Goal: Task Accomplishment & Management: Manage account settings

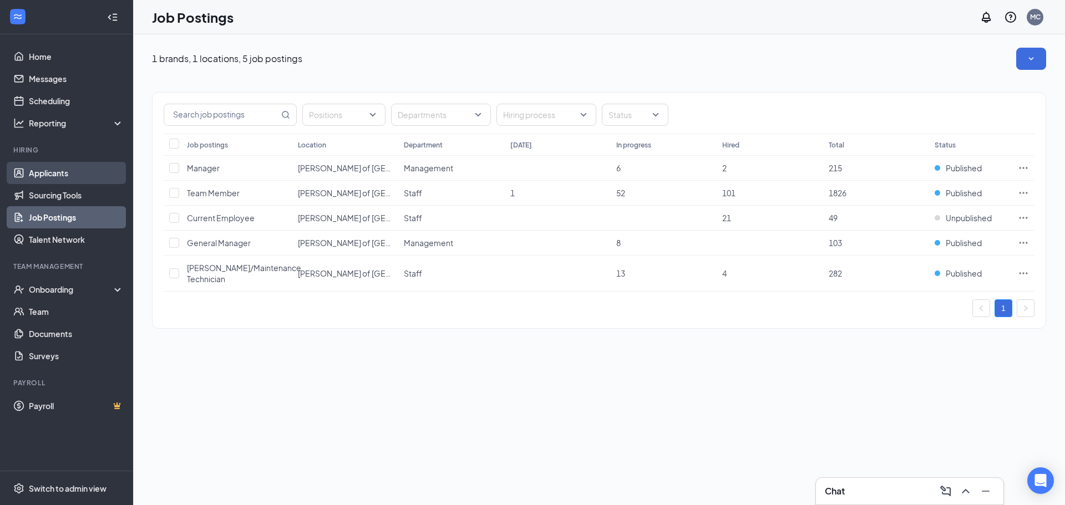
click at [83, 166] on link "Applicants" at bounding box center [76, 173] width 95 height 22
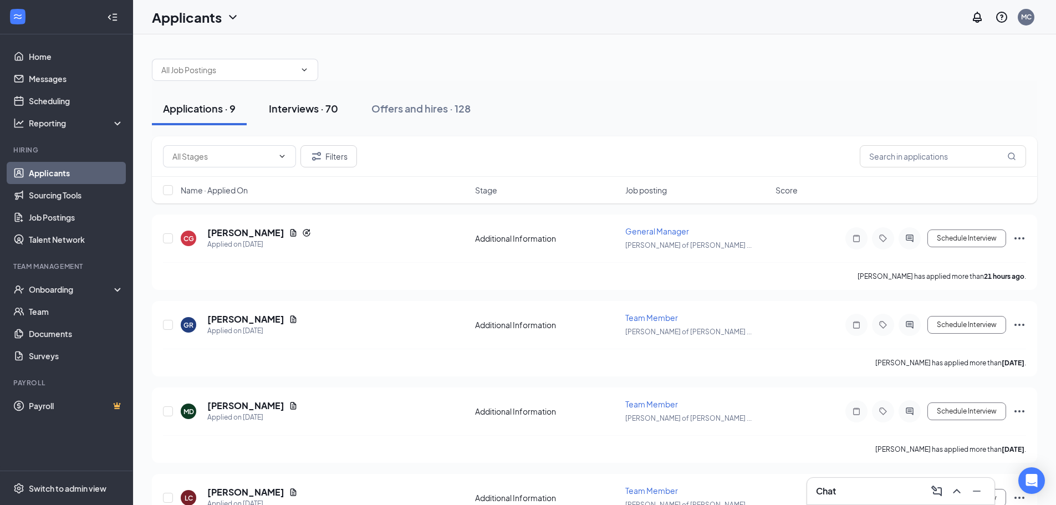
click at [317, 109] on div "Interviews · 70" at bounding box center [303, 108] width 69 height 14
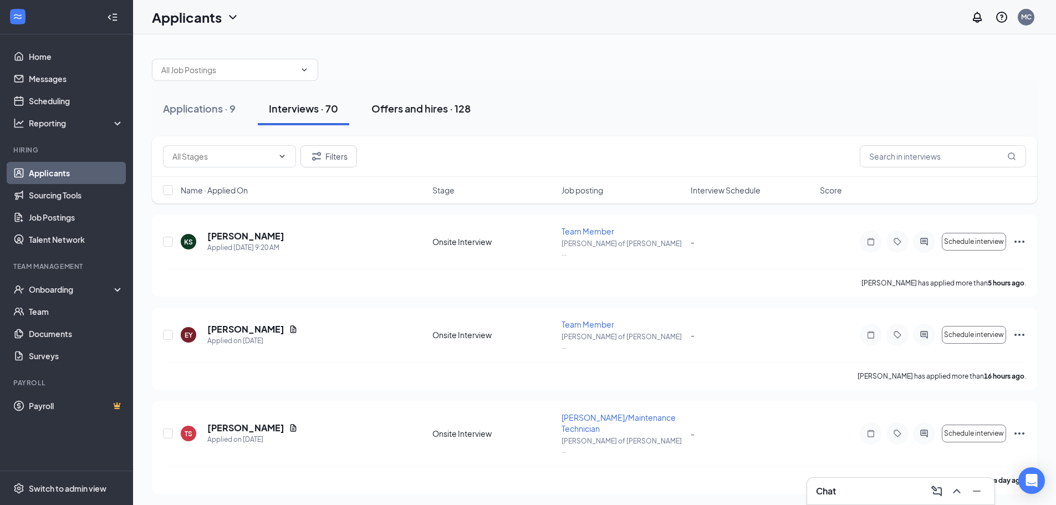
click at [408, 104] on div "Offers and hires · 128" at bounding box center [421, 108] width 99 height 14
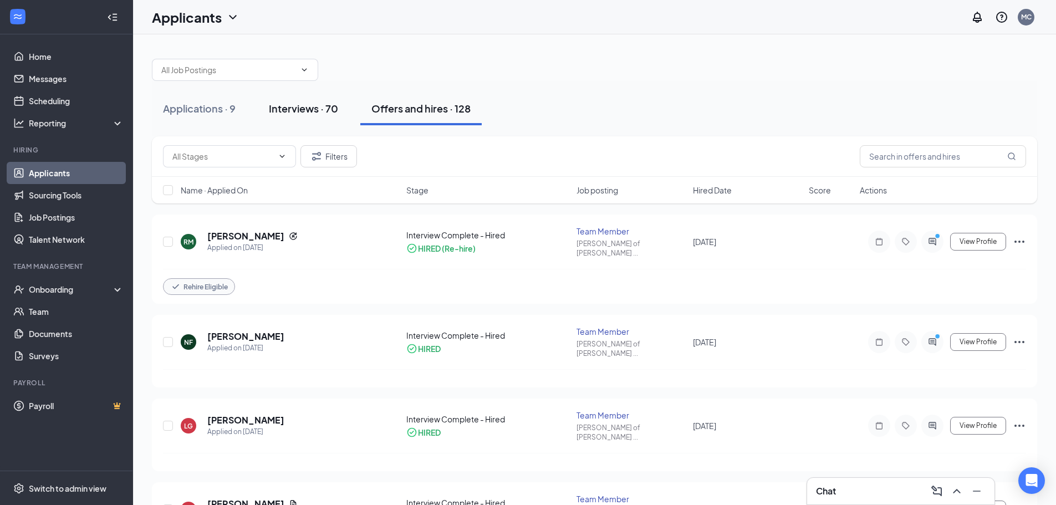
click at [292, 120] on button "Interviews · 70" at bounding box center [304, 108] width 92 height 33
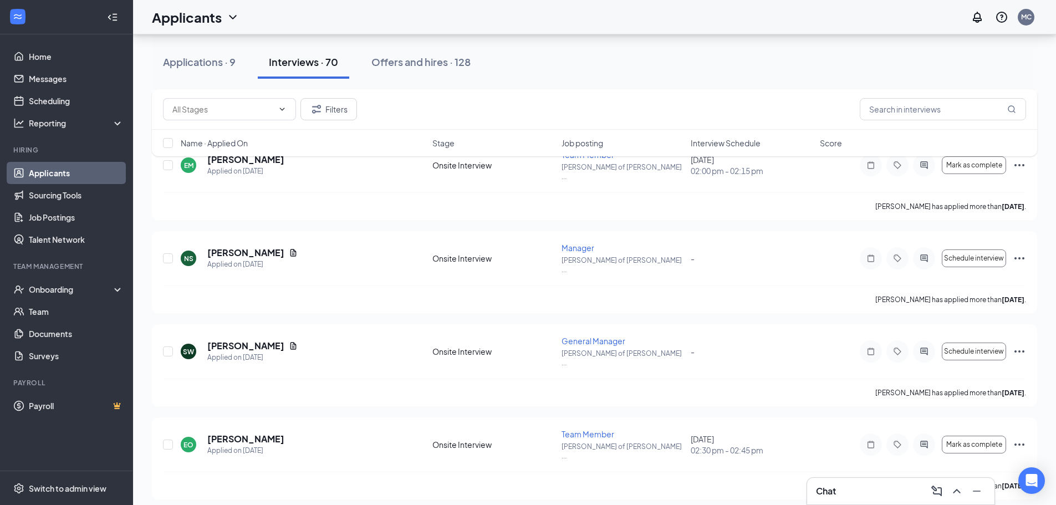
scroll to position [1775, 0]
click at [1022, 439] on icon "Ellipses" at bounding box center [1019, 445] width 13 height 13
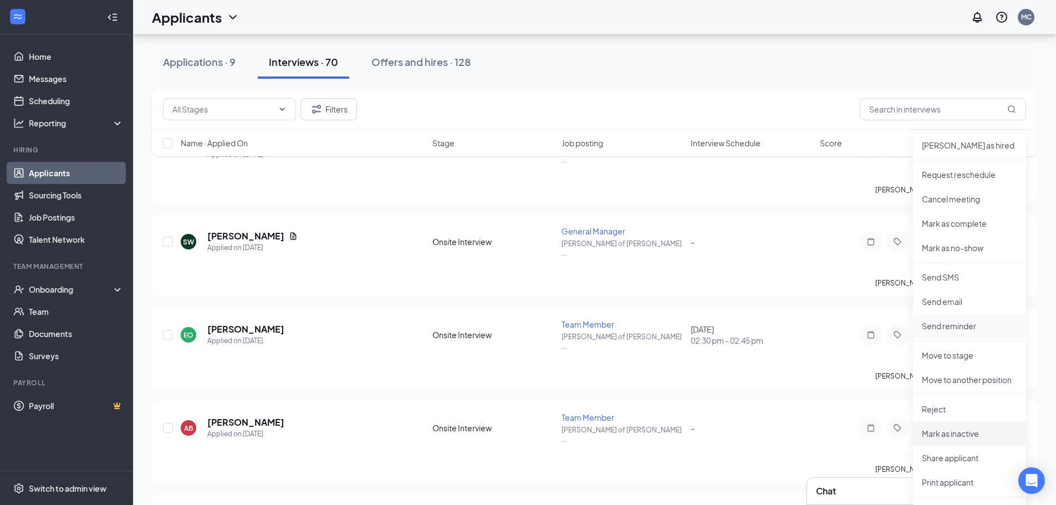
scroll to position [1941, 0]
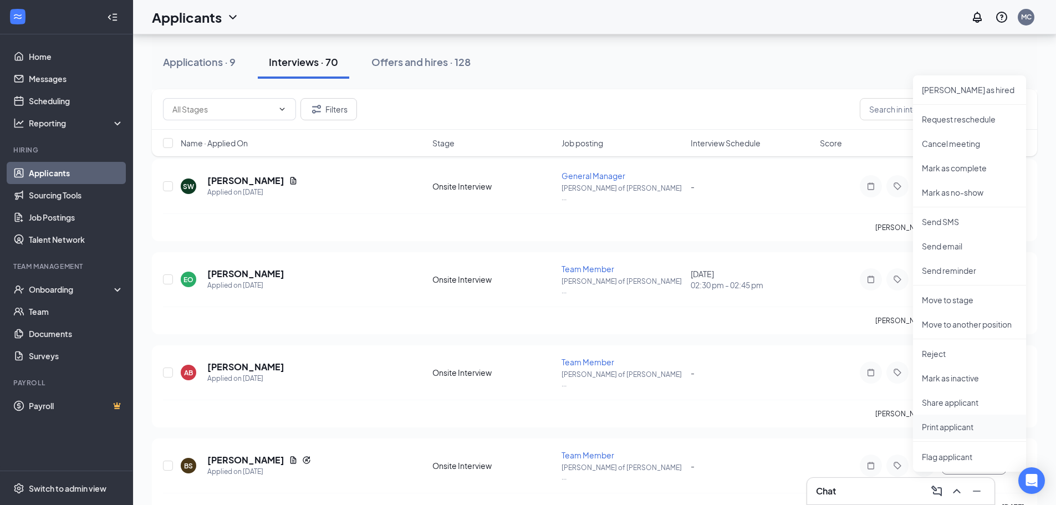
click at [962, 429] on p "Print applicant" at bounding box center [969, 426] width 95 height 11
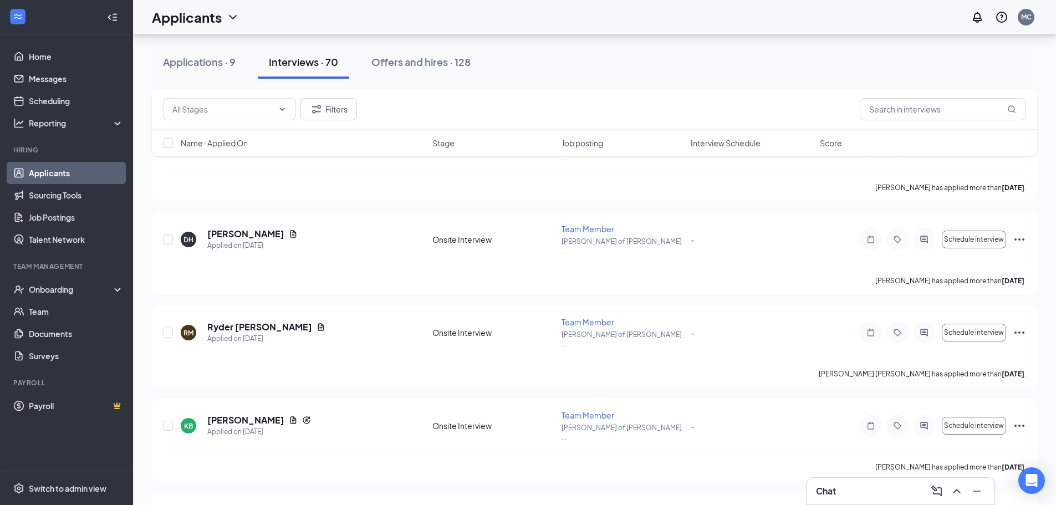
scroll to position [3217, 0]
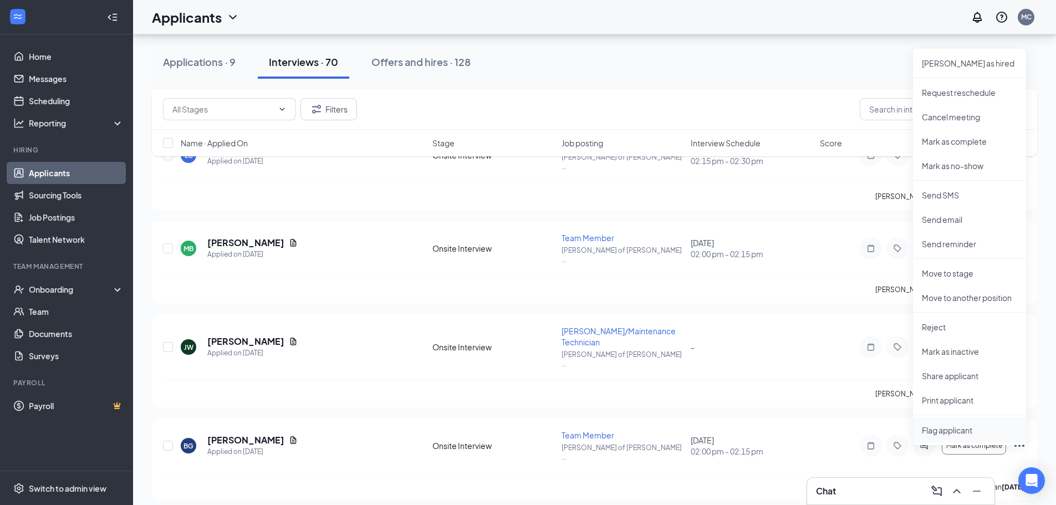
scroll to position [3549, 0]
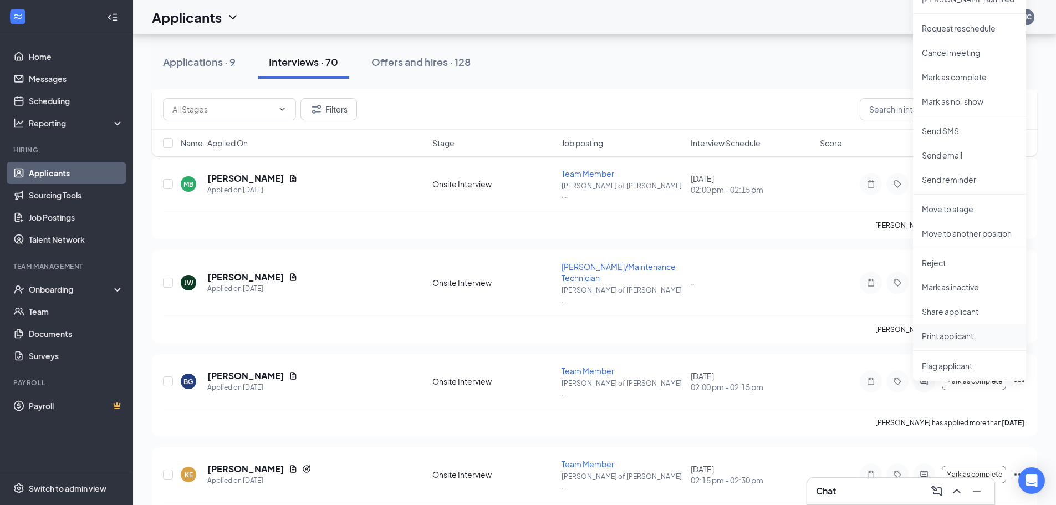
click at [956, 333] on p "Print applicant" at bounding box center [969, 336] width 95 height 11
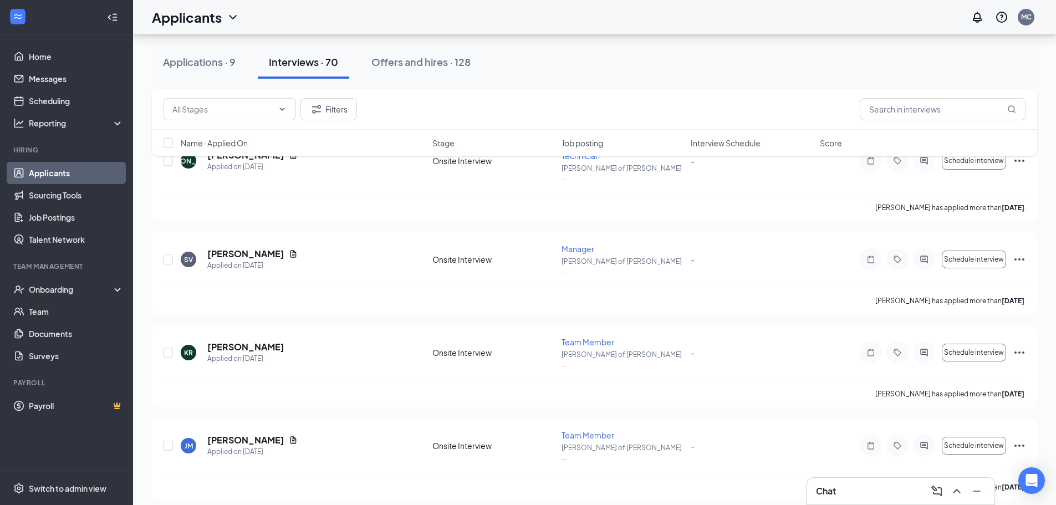
scroll to position [5612, 0]
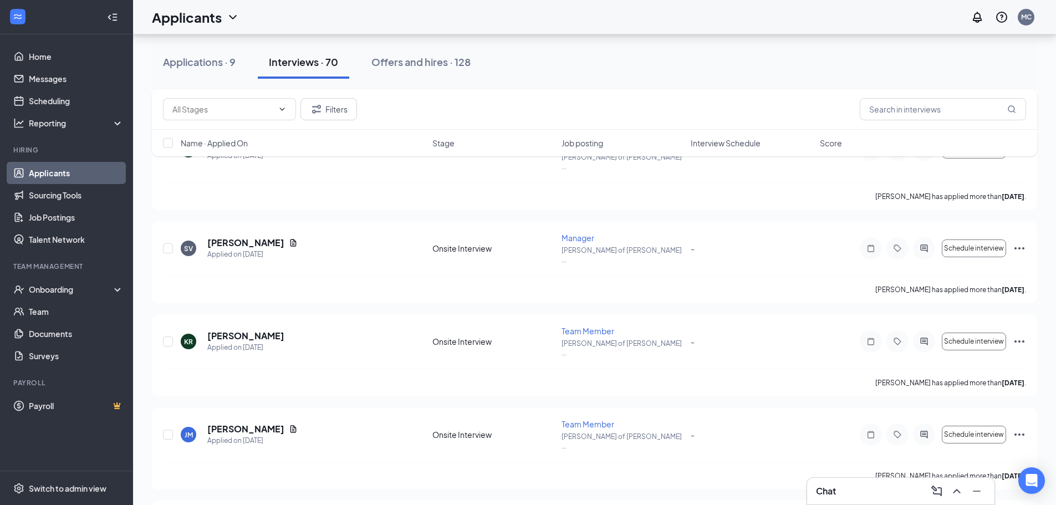
click at [861, 497] on div "Chat" at bounding box center [901, 491] width 170 height 18
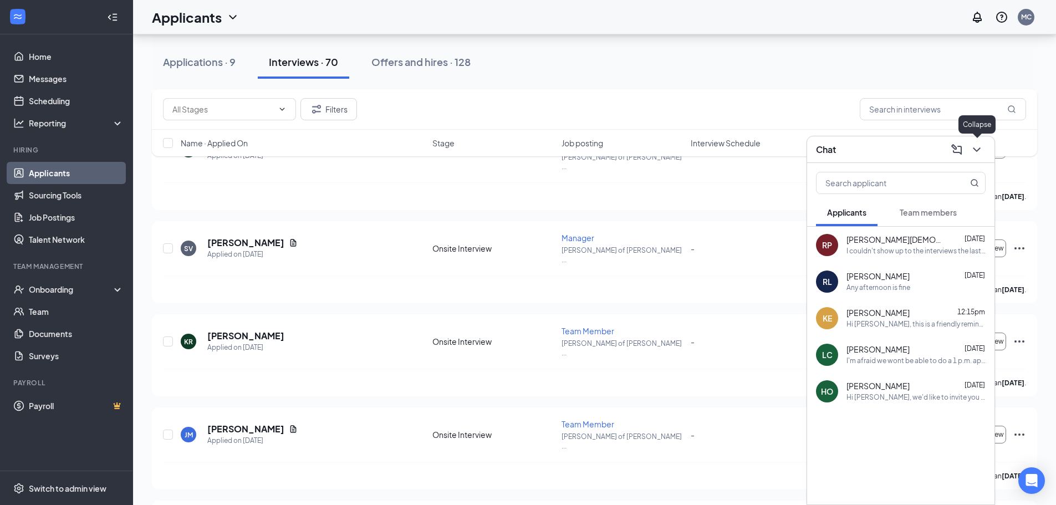
click at [974, 145] on icon "ChevronDown" at bounding box center [977, 149] width 13 height 13
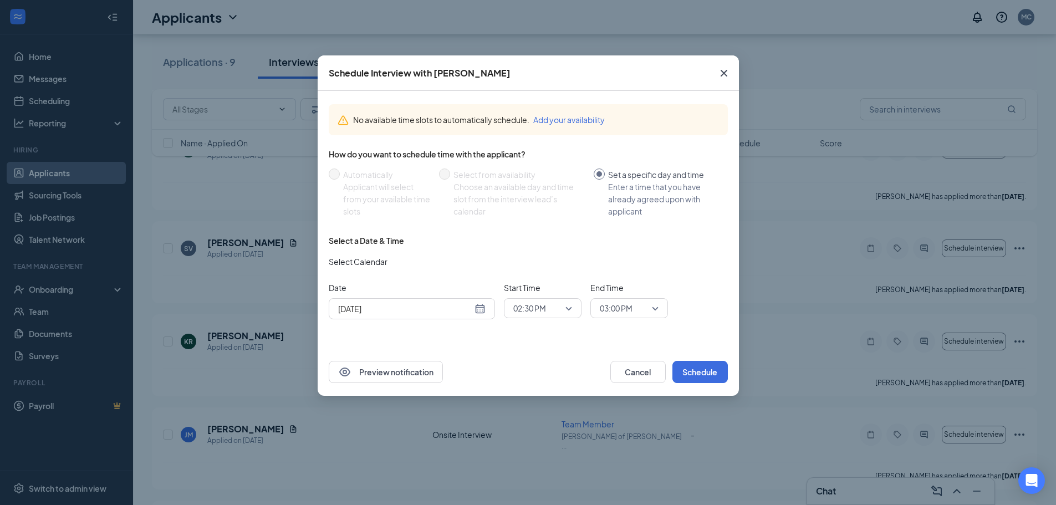
click at [479, 307] on div "Sep 15, 2025" at bounding box center [412, 309] width 148 height 12
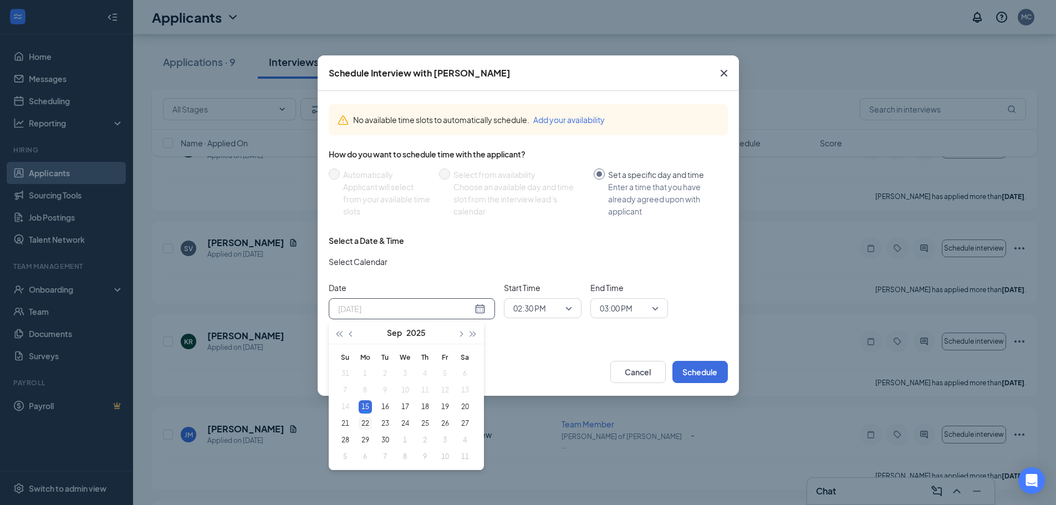
click at [367, 427] on div "22" at bounding box center [365, 423] width 13 height 13
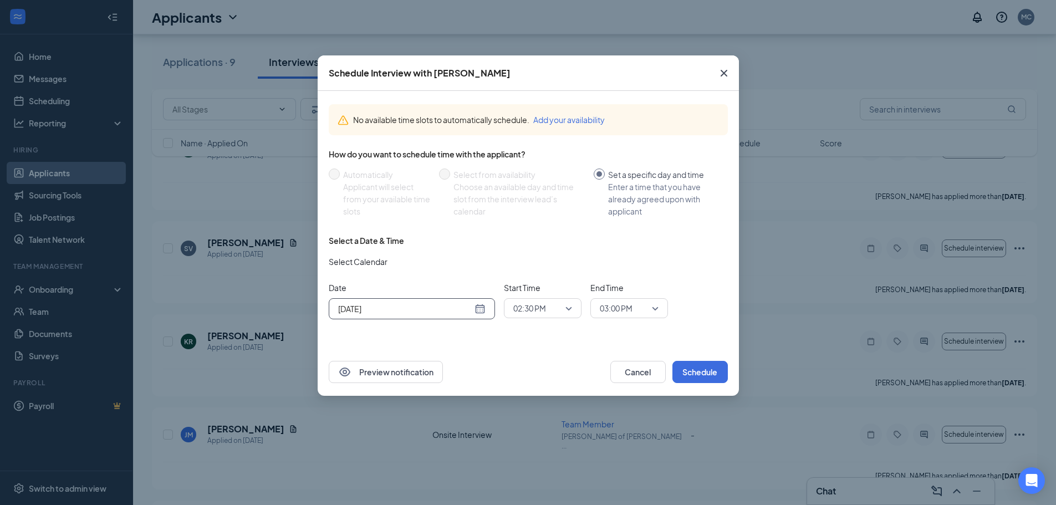
click at [561, 305] on span "02:30 PM" at bounding box center [538, 308] width 49 height 17
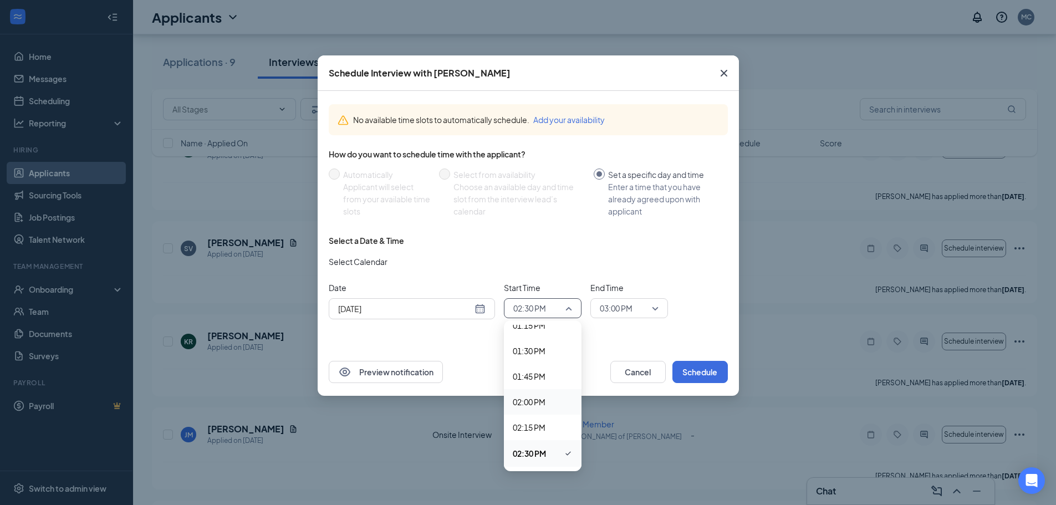
click at [530, 405] on span "02:00 PM" at bounding box center [529, 402] width 33 height 12
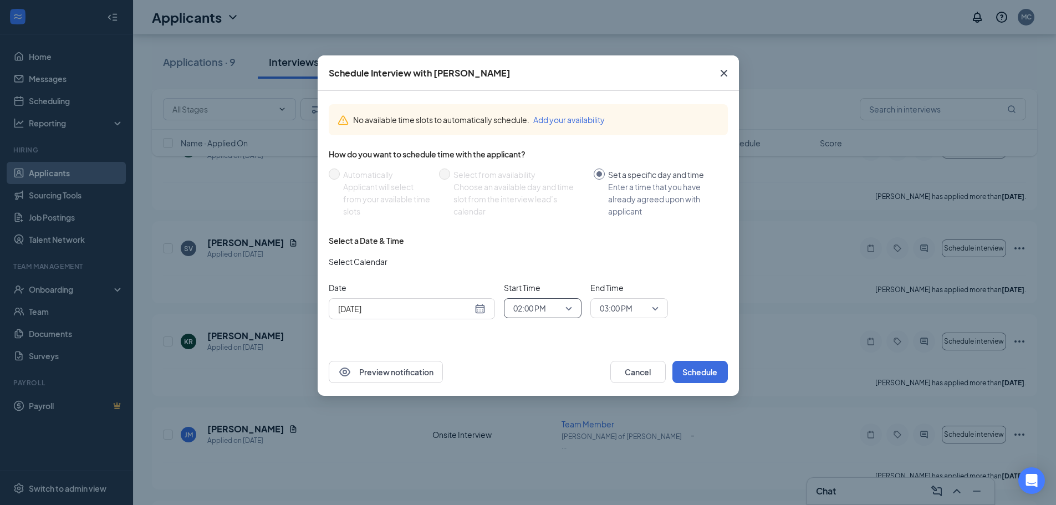
click at [656, 311] on span "03:00 PM" at bounding box center [629, 308] width 59 height 17
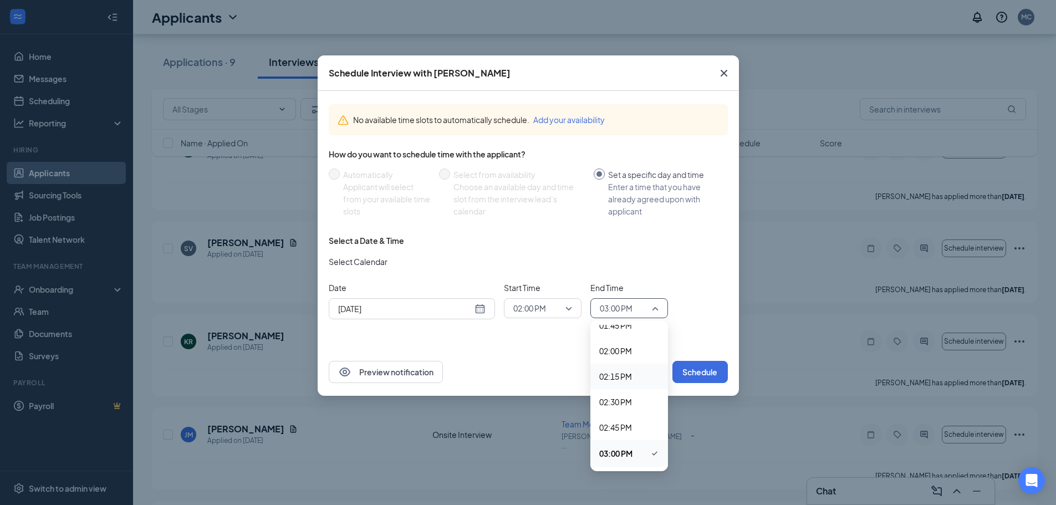
click at [618, 379] on span "02:15 PM" at bounding box center [616, 376] width 33 height 12
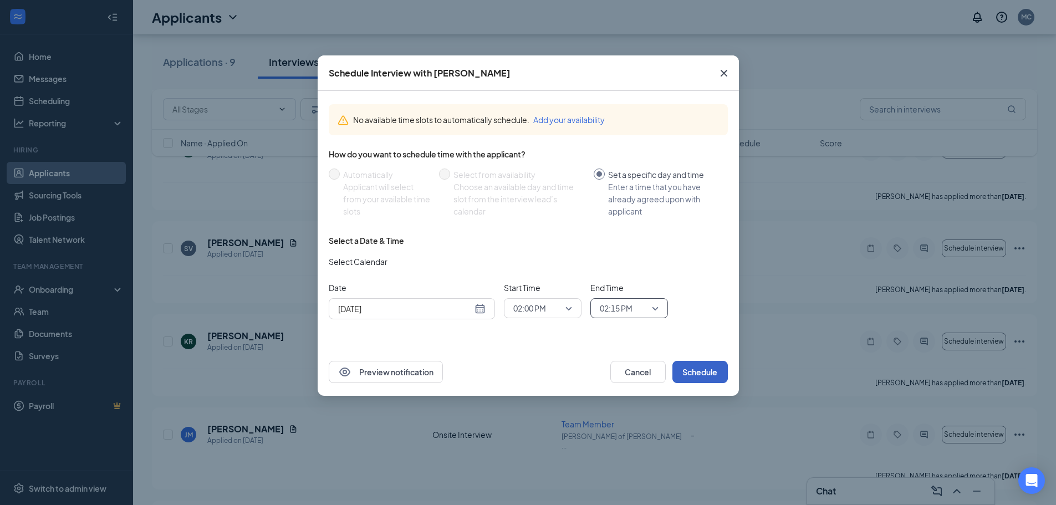
click at [688, 372] on button "Schedule" at bounding box center [700, 372] width 55 height 22
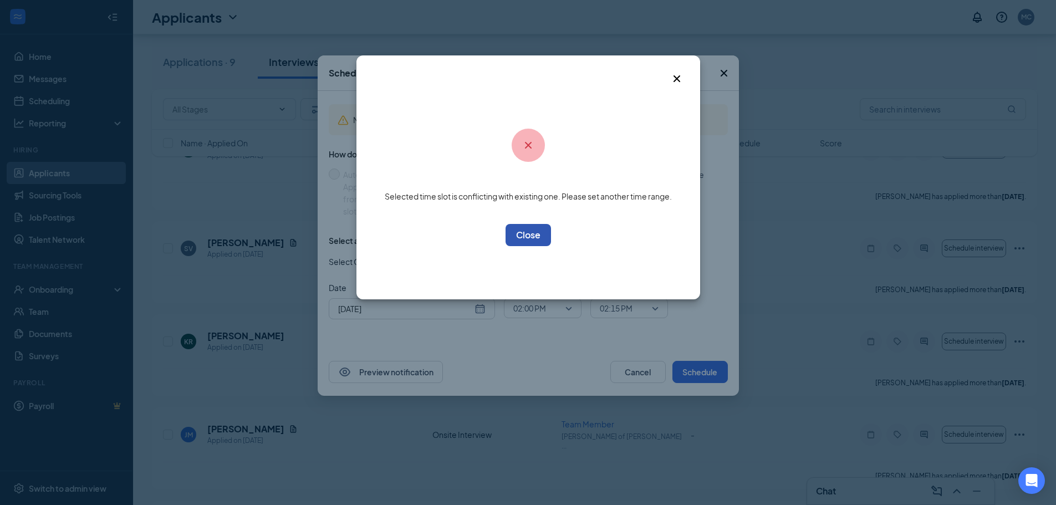
click at [536, 237] on button "OK" at bounding box center [528, 235] width 45 height 22
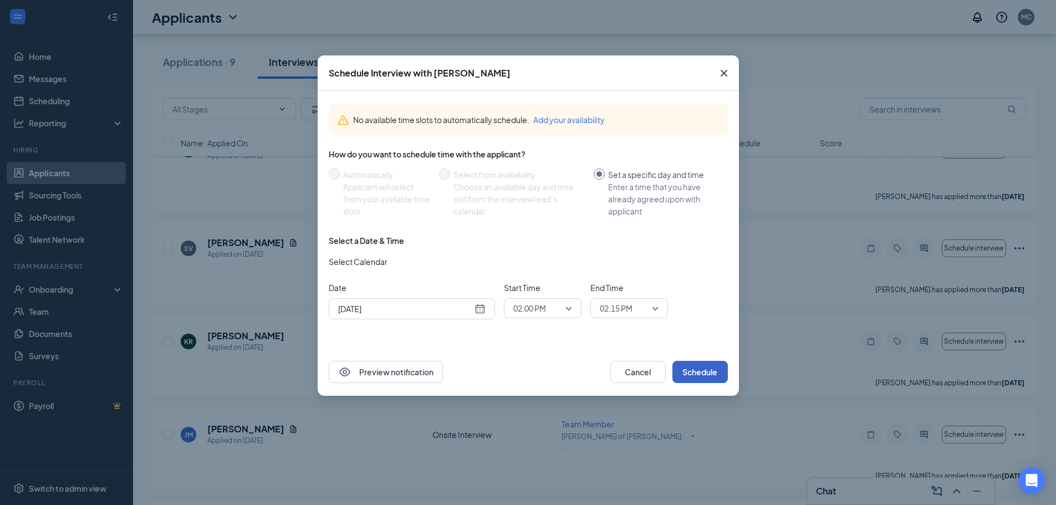
click at [708, 368] on button "Schedule" at bounding box center [700, 372] width 55 height 22
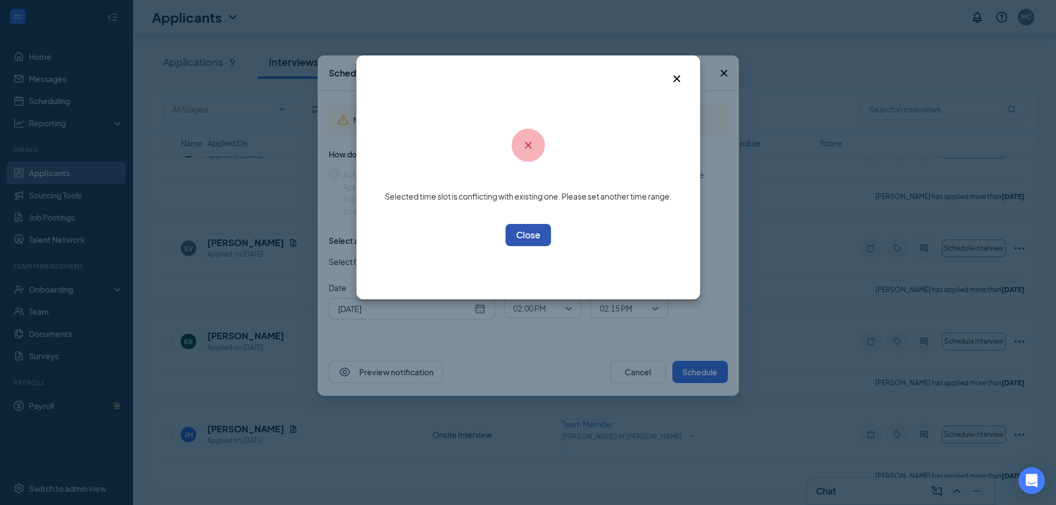
click at [525, 245] on button "OK" at bounding box center [528, 235] width 45 height 22
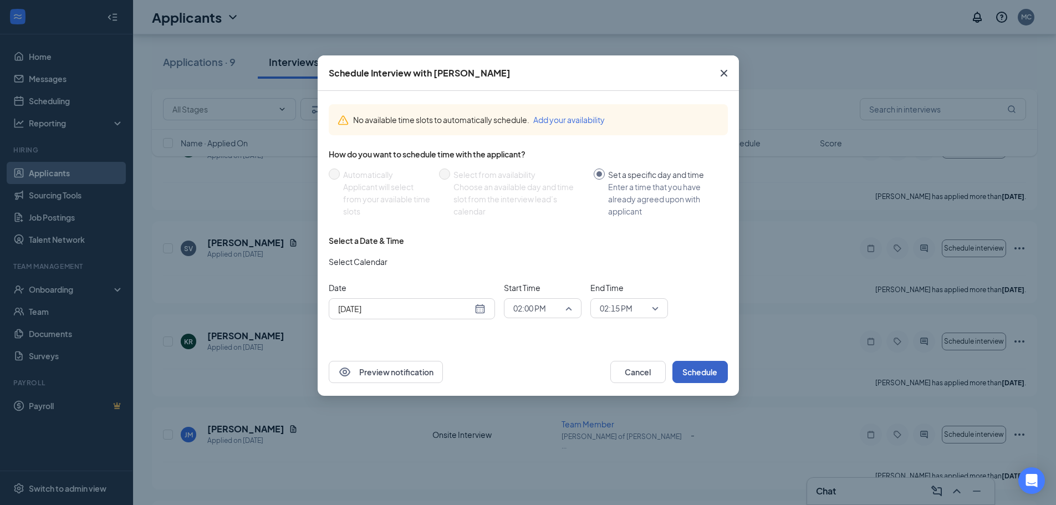
click at [563, 311] on span "02:00 PM" at bounding box center [543, 308] width 59 height 17
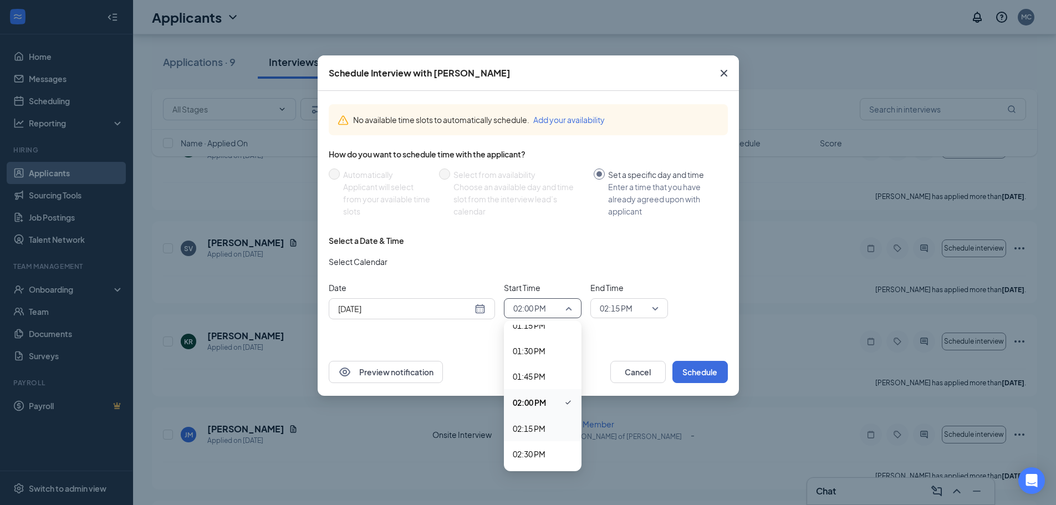
click at [536, 428] on span "02:15 PM" at bounding box center [529, 429] width 33 height 12
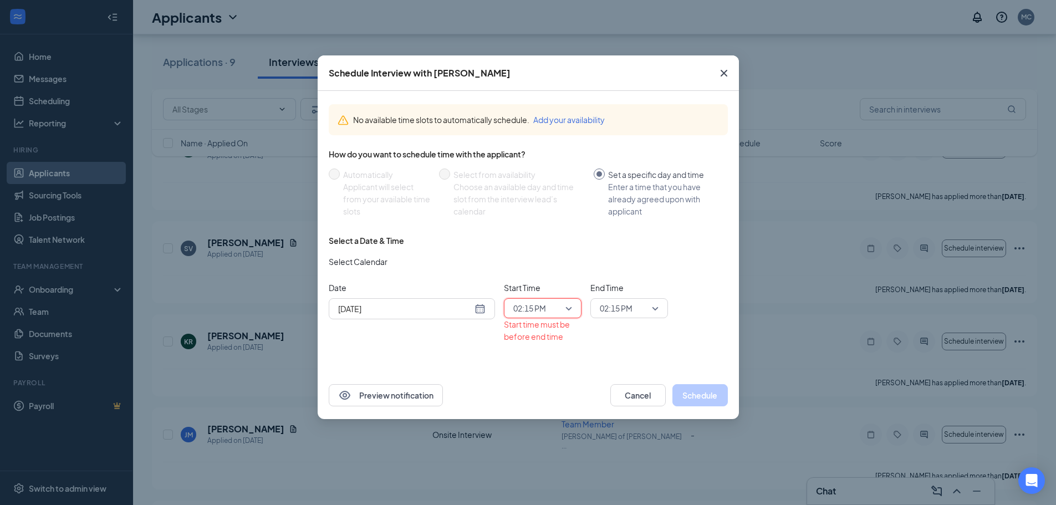
click at [648, 312] on span "02:15 PM" at bounding box center [624, 308] width 49 height 17
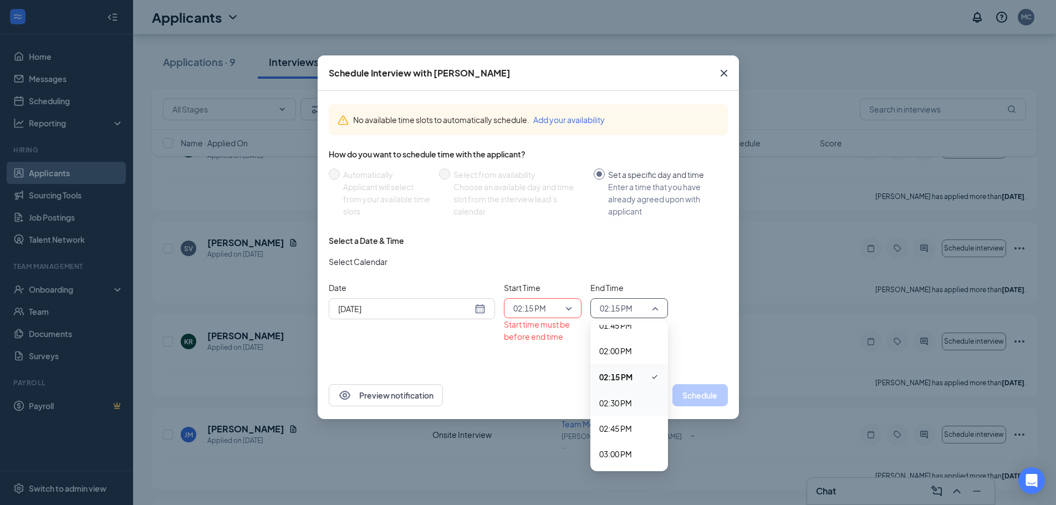
click at [627, 401] on span "02:30 PM" at bounding box center [616, 403] width 33 height 12
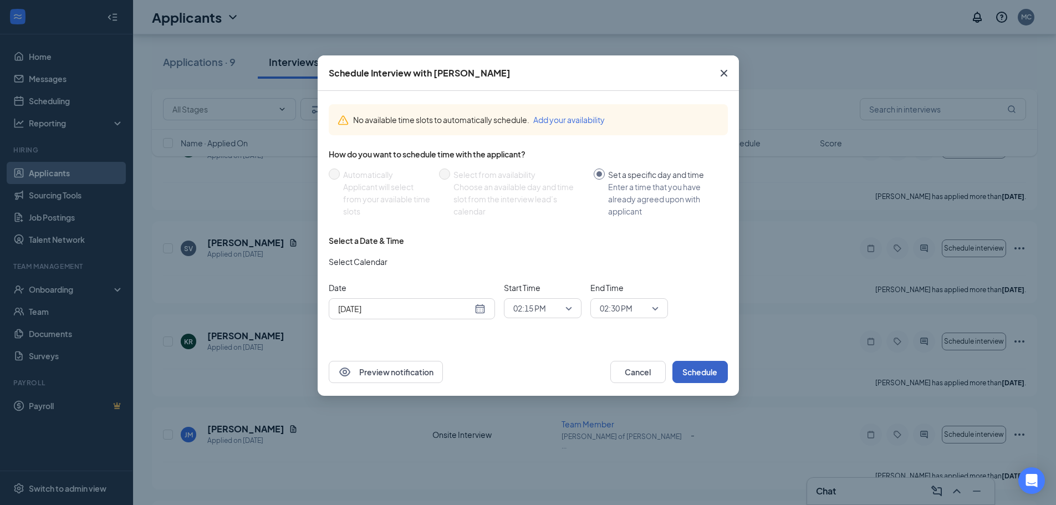
click at [687, 378] on button "Schedule" at bounding box center [700, 372] width 55 height 22
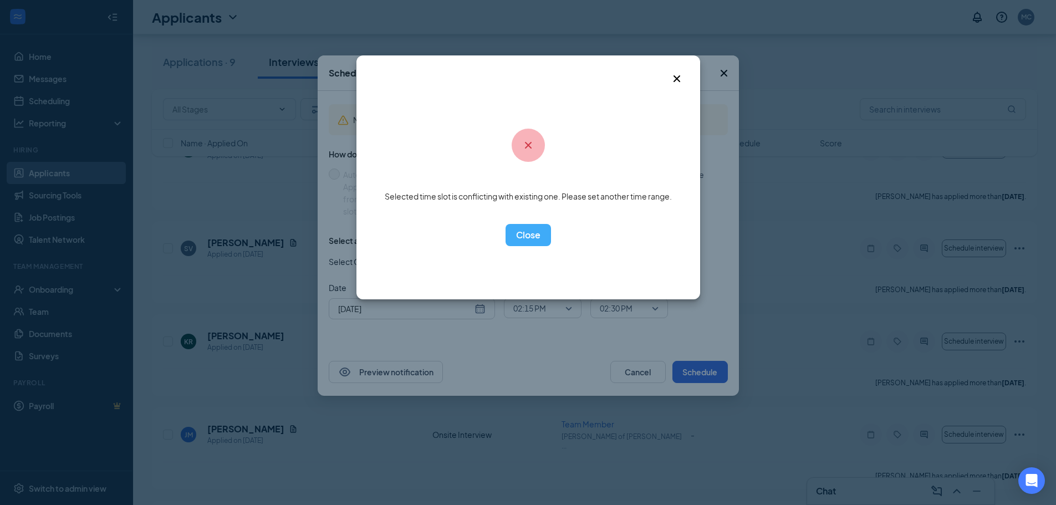
click at [534, 247] on div "Selected time slot is conflicting with existing one. Please set another time ra…" at bounding box center [529, 177] width 344 height 244
click at [534, 232] on button "OK" at bounding box center [528, 235] width 45 height 22
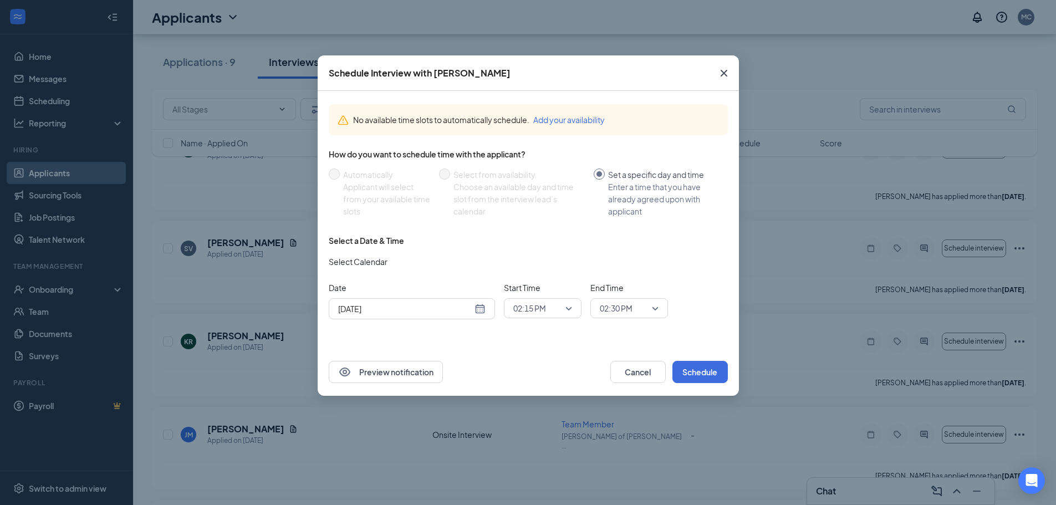
click at [479, 305] on div "Sep 22, 2025" at bounding box center [412, 309] width 148 height 12
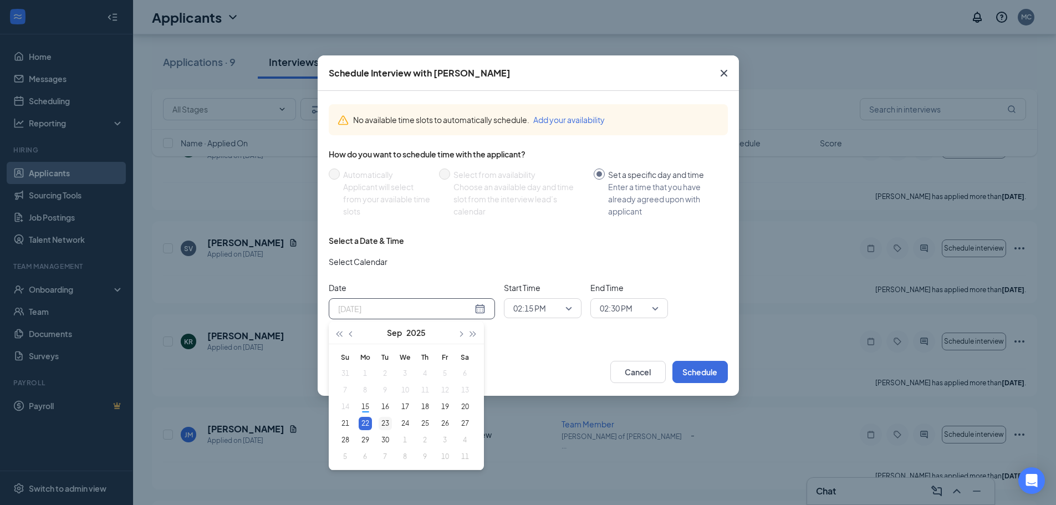
click at [379, 421] on td "23" at bounding box center [385, 423] width 20 height 17
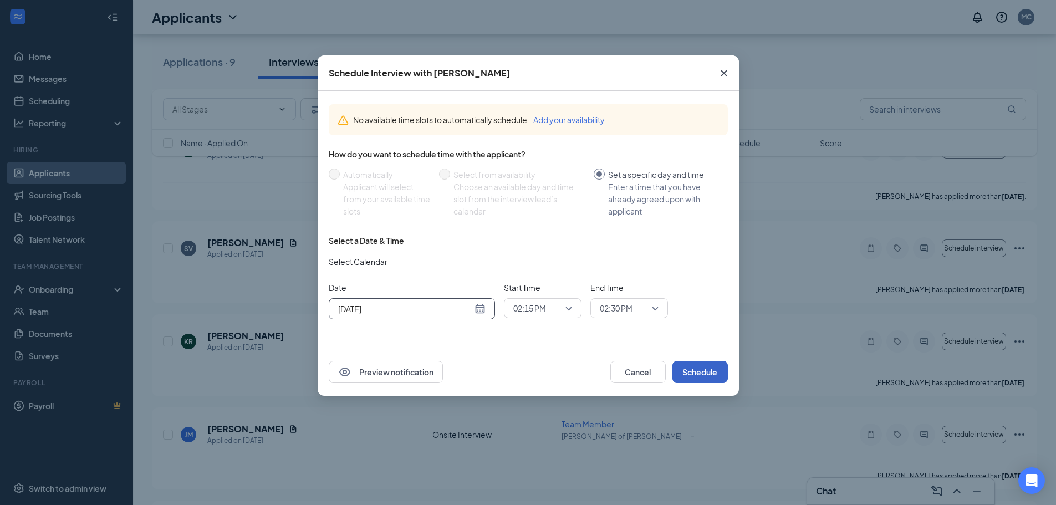
click at [673, 370] on button "Schedule" at bounding box center [700, 372] width 55 height 22
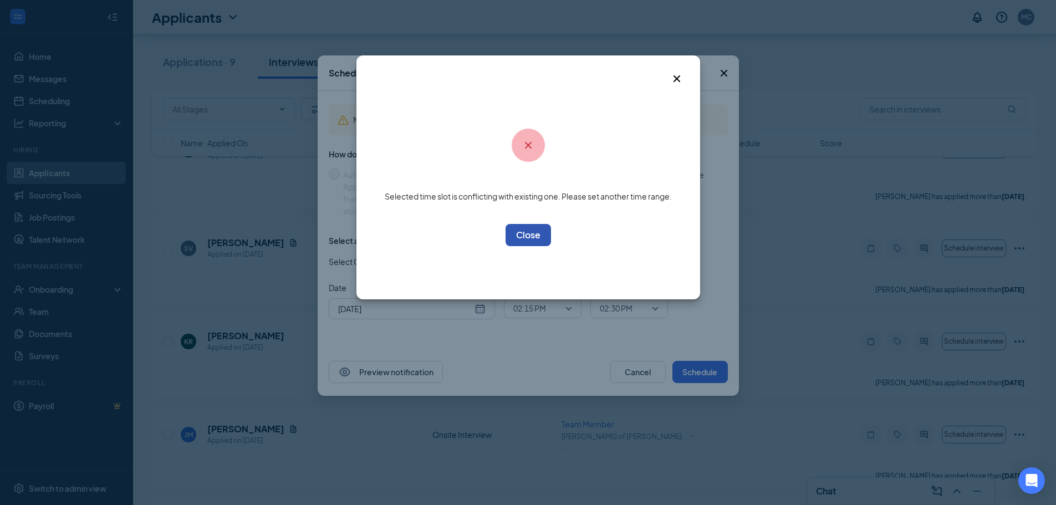
click at [531, 238] on button "OK" at bounding box center [528, 235] width 45 height 22
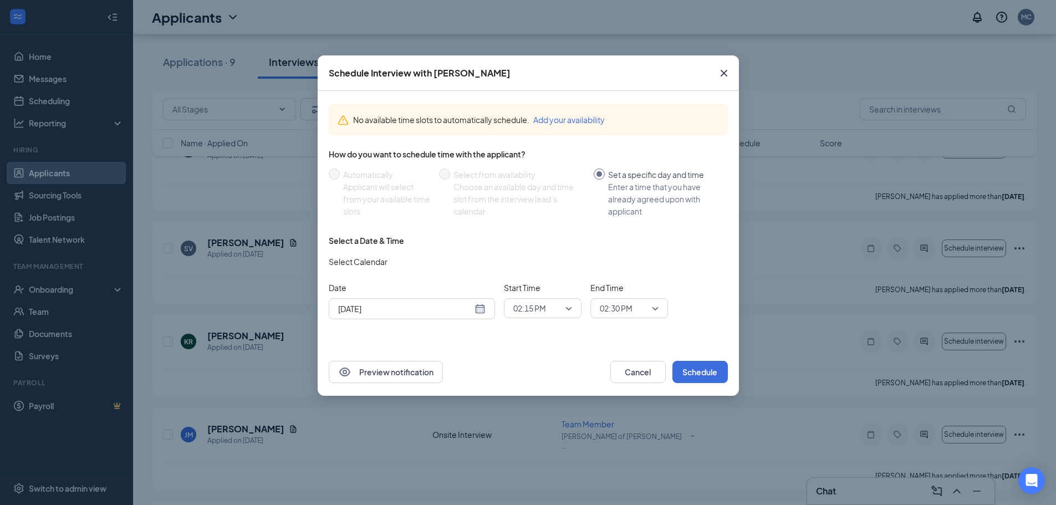
click at [486, 306] on div "Sep 23, 2025" at bounding box center [412, 308] width 166 height 21
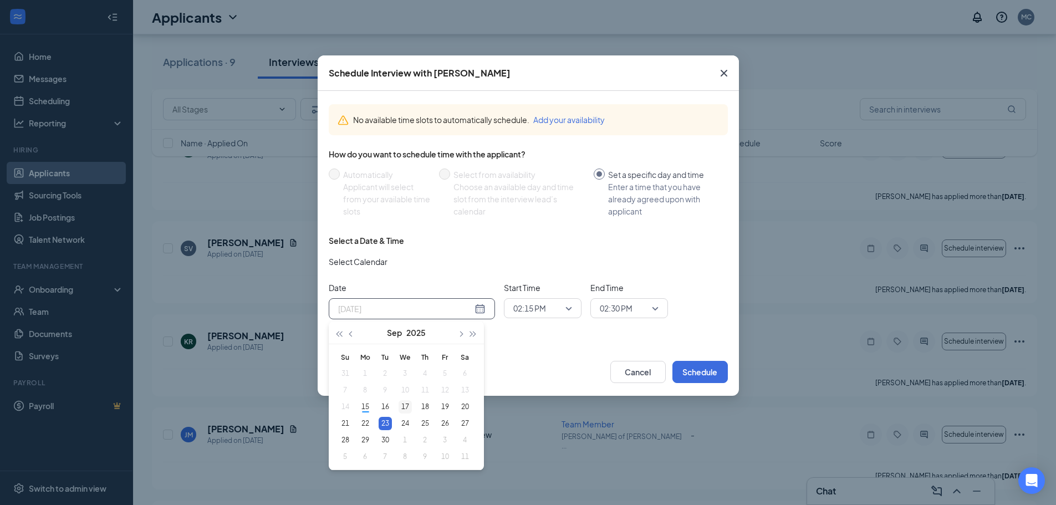
click at [405, 407] on div "17" at bounding box center [405, 406] width 13 height 13
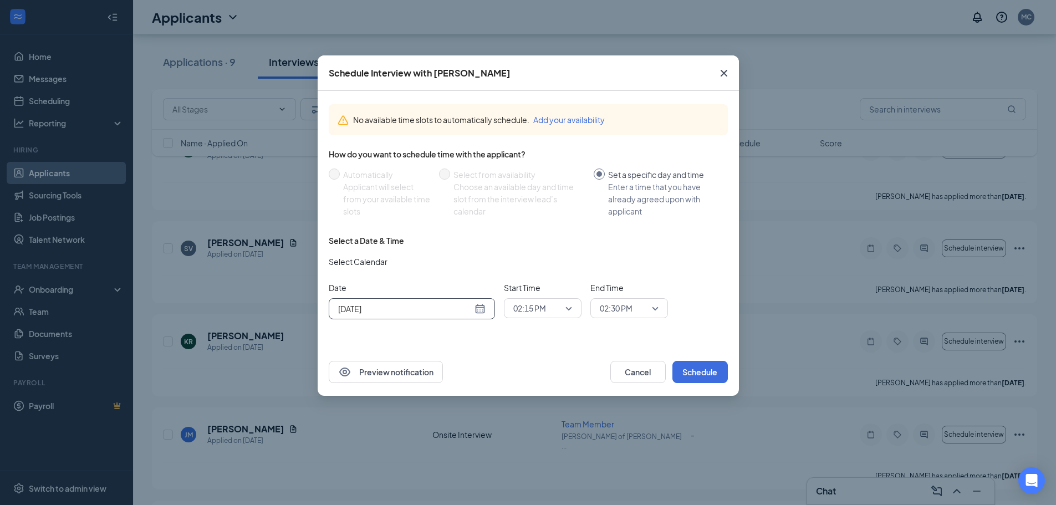
click at [484, 311] on div "Sep 17, 2025" at bounding box center [412, 309] width 148 height 12
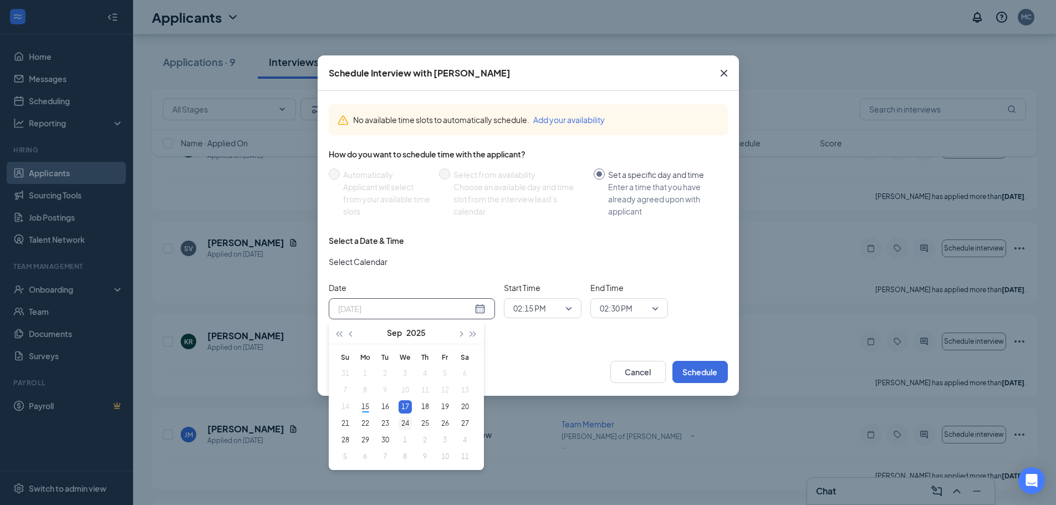
click at [412, 423] on div "24" at bounding box center [405, 423] width 13 height 13
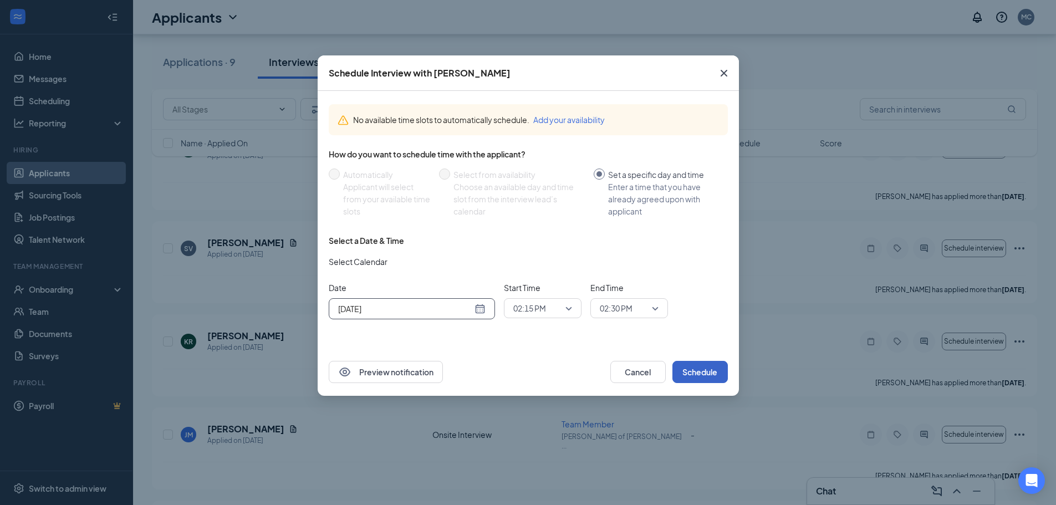
click at [695, 372] on button "Schedule" at bounding box center [700, 372] width 55 height 22
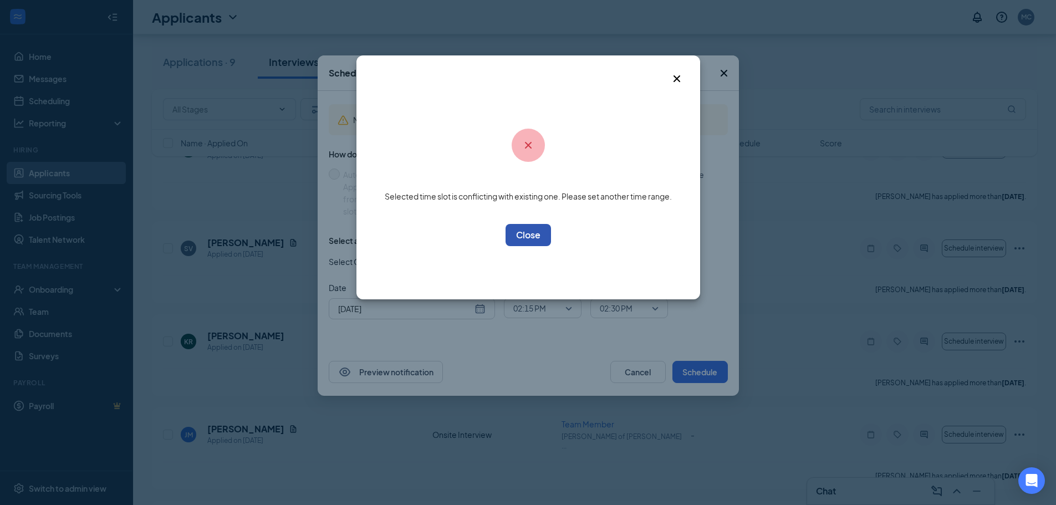
click at [540, 245] on button "OK" at bounding box center [528, 235] width 45 height 22
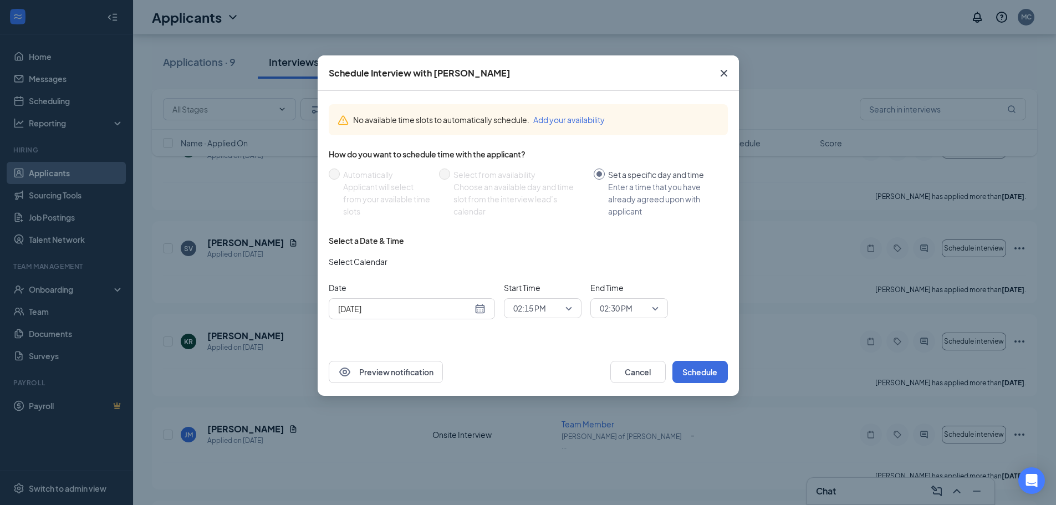
click at [484, 305] on div "Sep 24, 2025" at bounding box center [412, 309] width 148 height 12
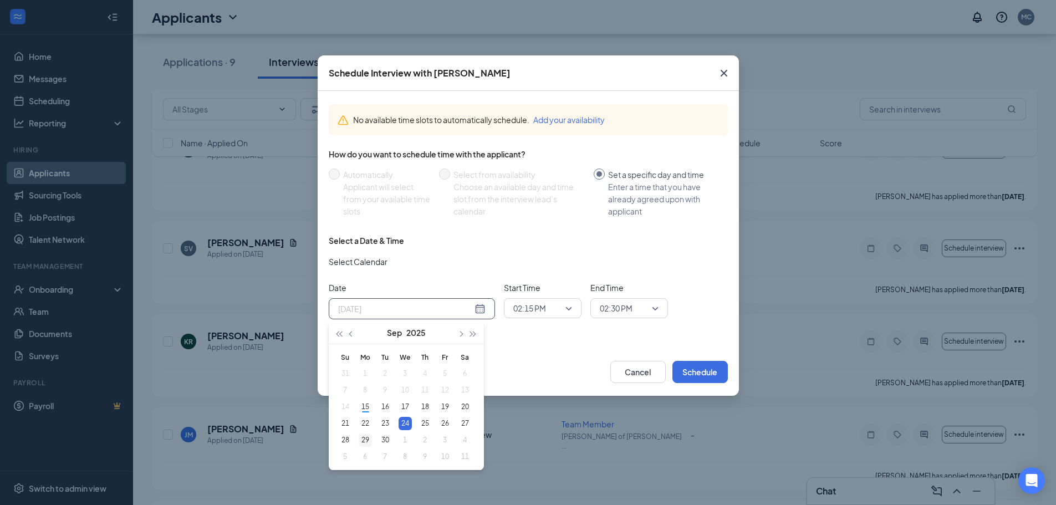
type input "Sep 29, 2025"
click at [367, 437] on div "29" at bounding box center [365, 440] width 13 height 13
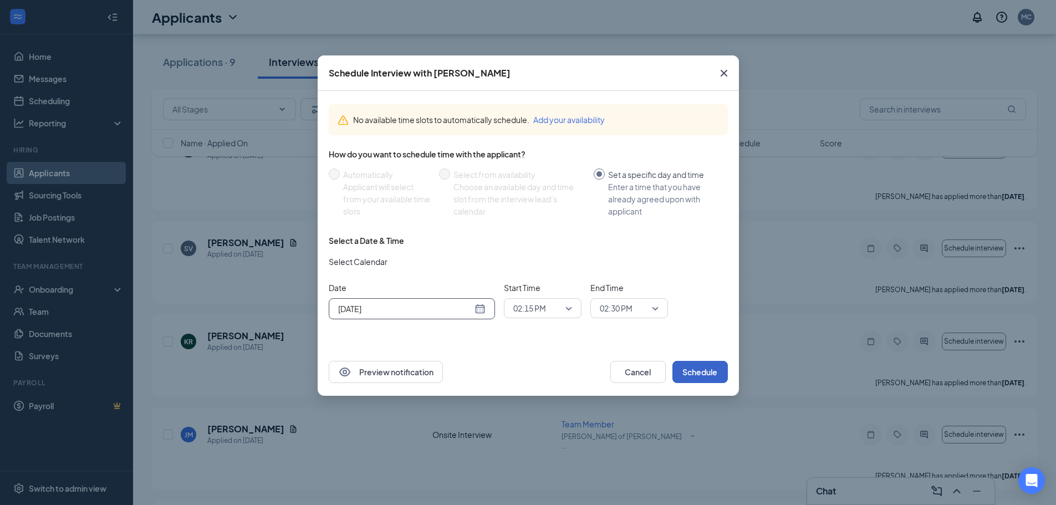
click at [707, 365] on button "Schedule" at bounding box center [700, 372] width 55 height 22
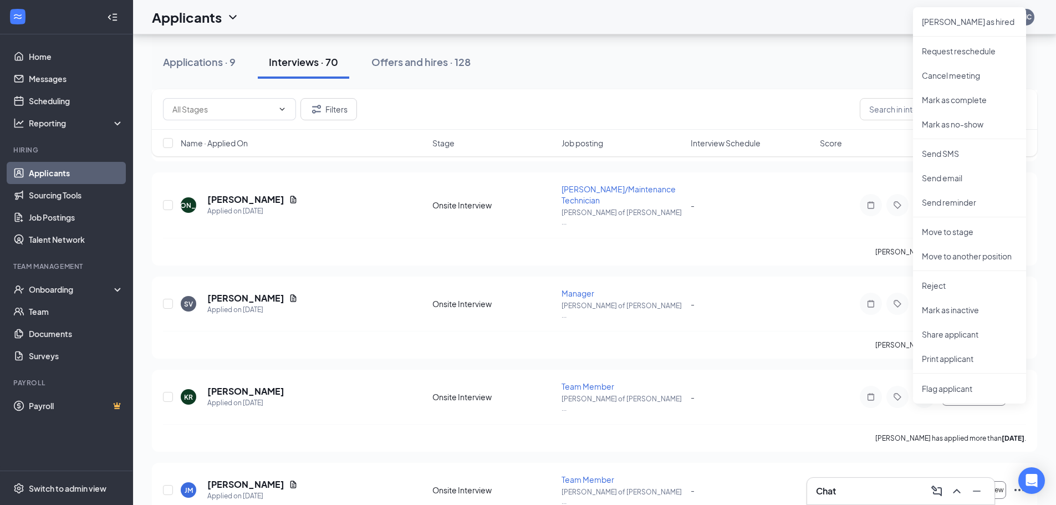
scroll to position [5501, 0]
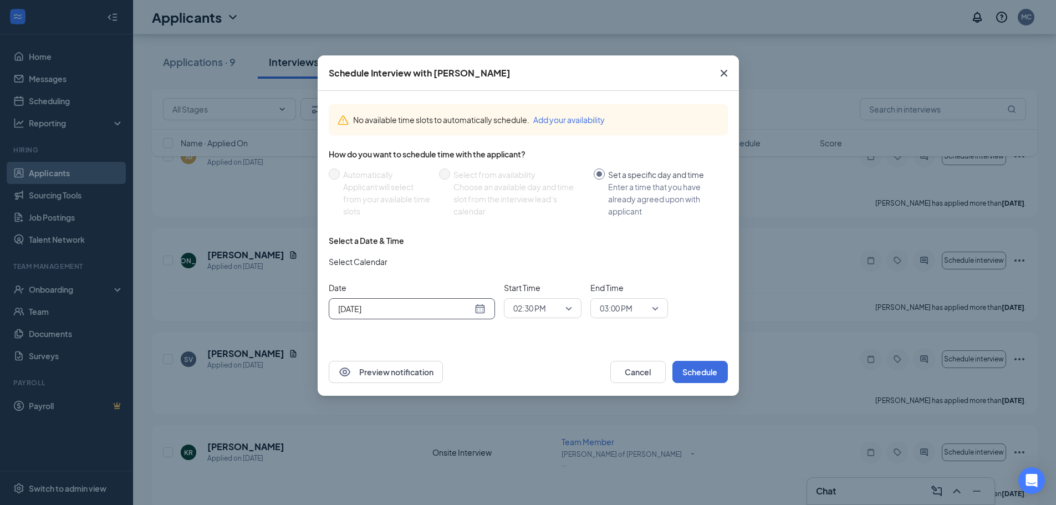
click at [475, 315] on div "Sep 15, 2025" at bounding box center [412, 308] width 166 height 21
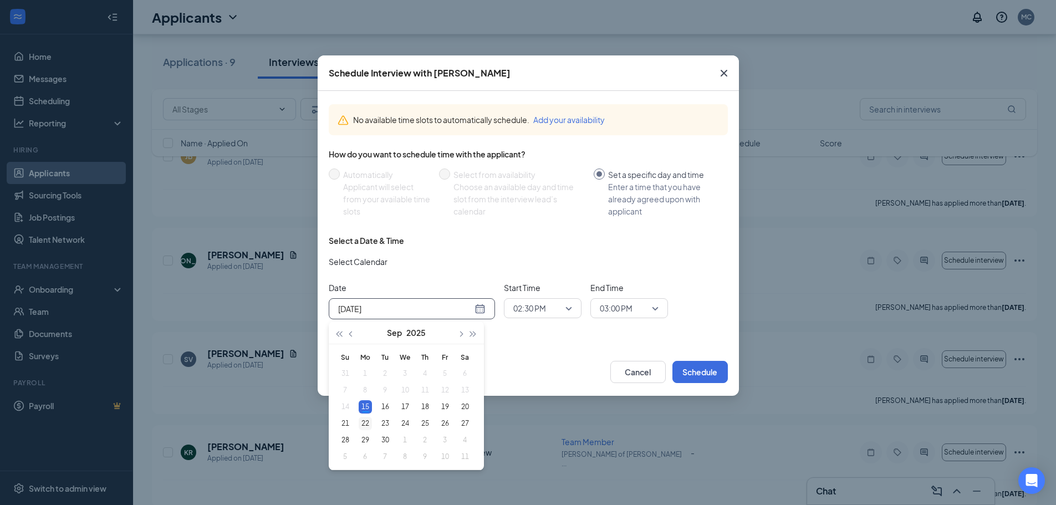
type input "Sep 22, 2025"
click at [367, 425] on div "22" at bounding box center [365, 423] width 13 height 13
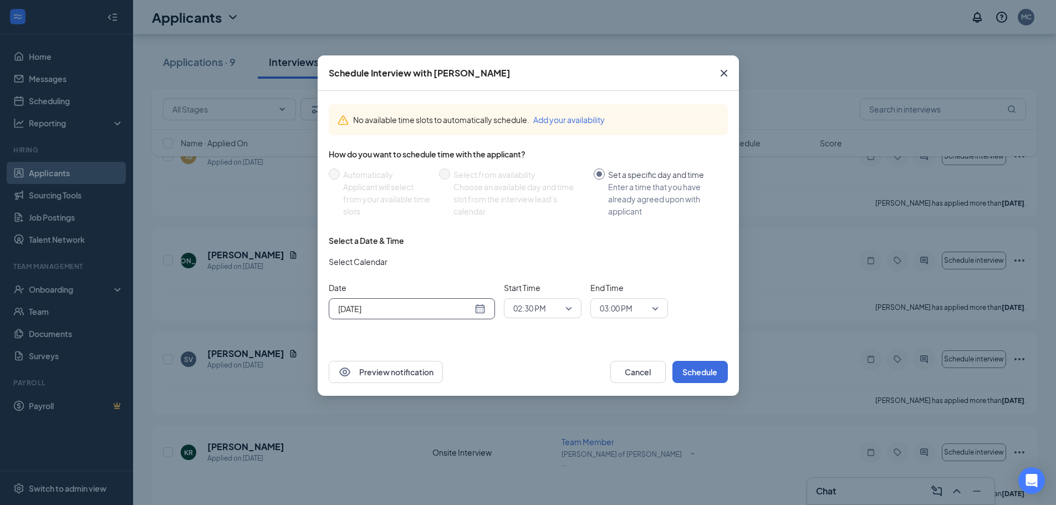
click at [573, 312] on div "02:30 PM" at bounding box center [543, 308] width 78 height 20
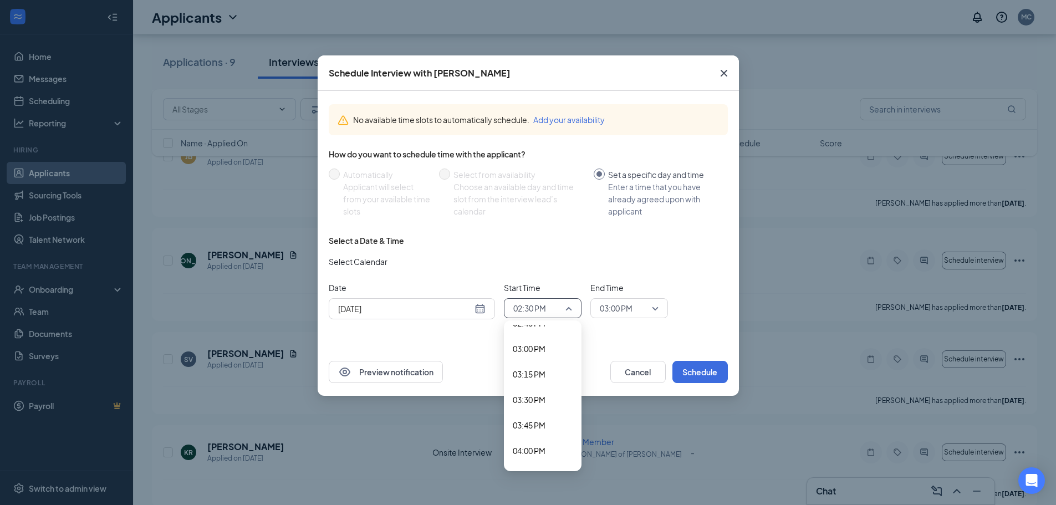
scroll to position [1531, 0]
click at [531, 337] on span "03:00 PM" at bounding box center [529, 339] width 33 height 12
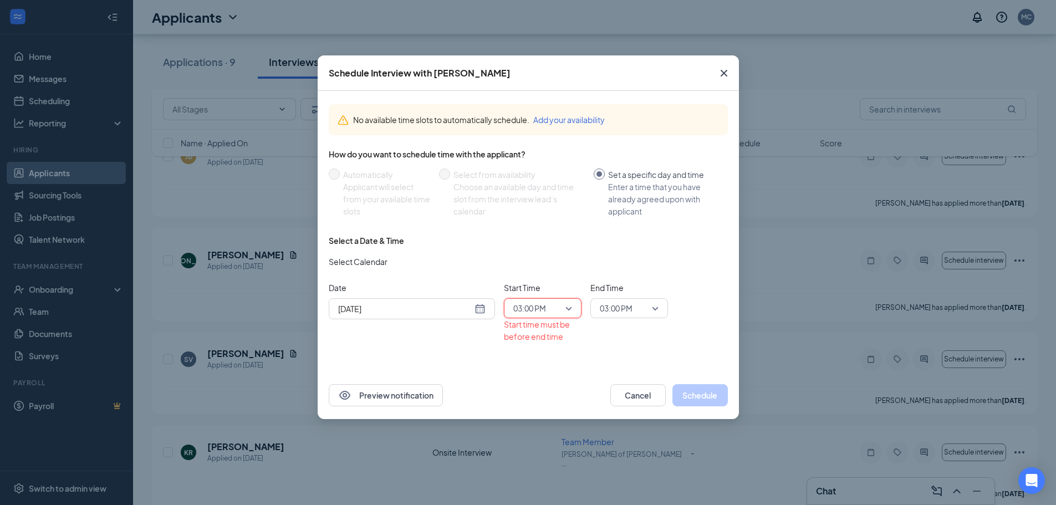
click at [657, 307] on span "03:00 PM" at bounding box center [629, 308] width 59 height 17
click at [629, 426] on span "03:15 PM" at bounding box center [616, 424] width 33 height 12
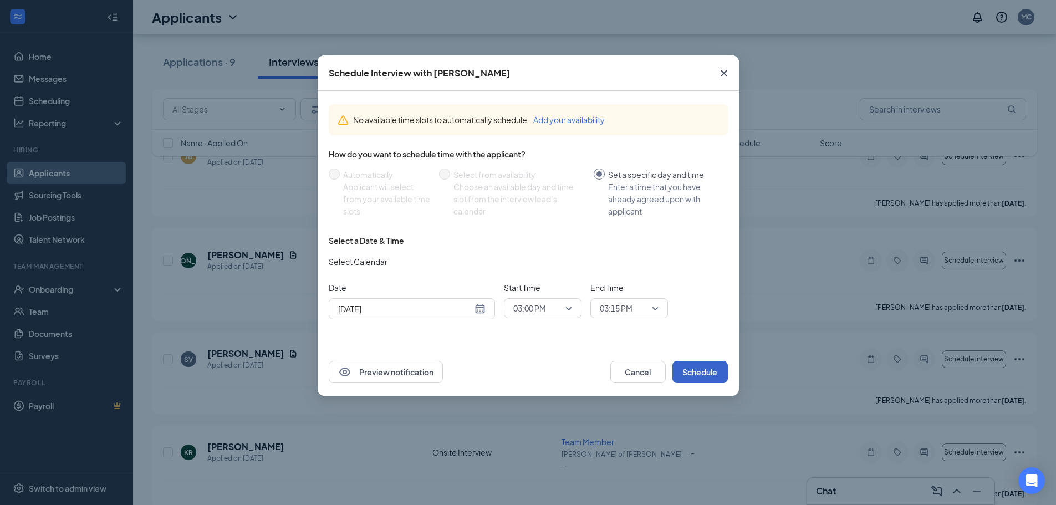
click at [693, 370] on button "Schedule" at bounding box center [700, 372] width 55 height 22
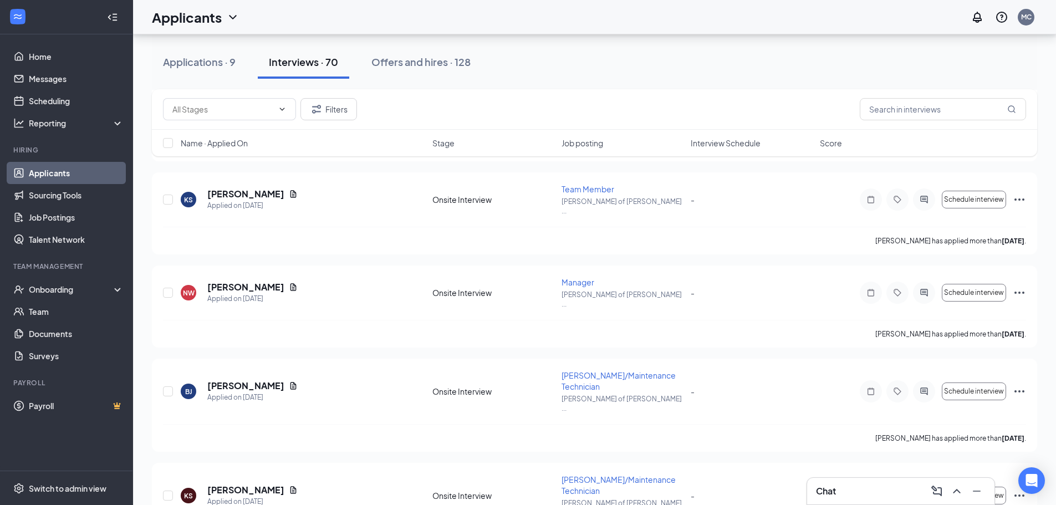
scroll to position [5002, 0]
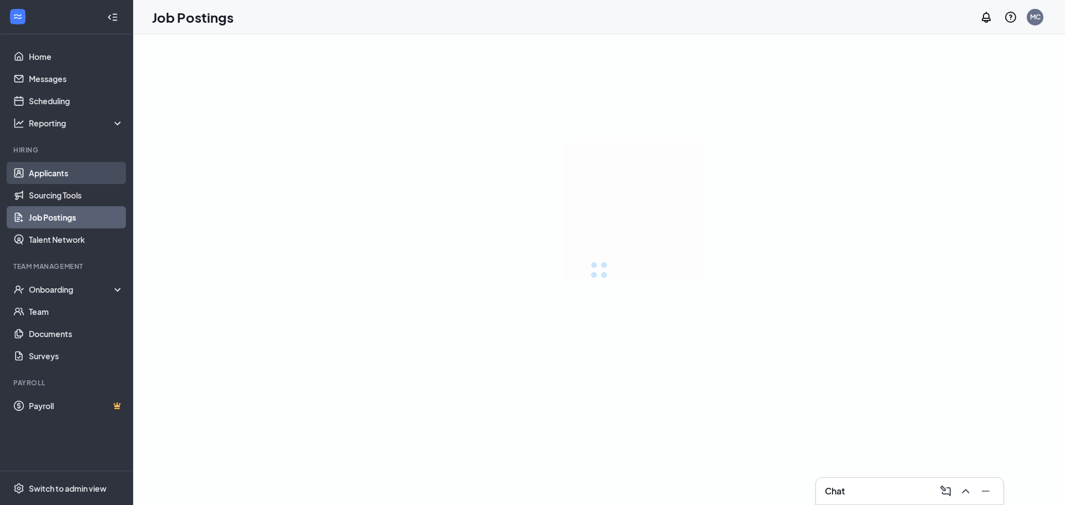
click at [89, 176] on link "Applicants" at bounding box center [76, 173] width 95 height 22
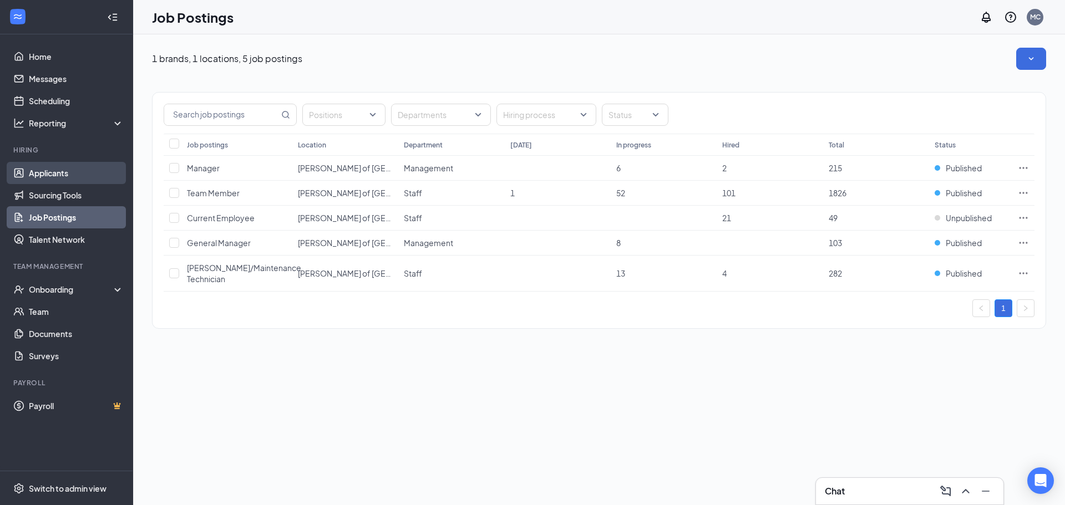
click at [32, 170] on link "Applicants" at bounding box center [76, 173] width 95 height 22
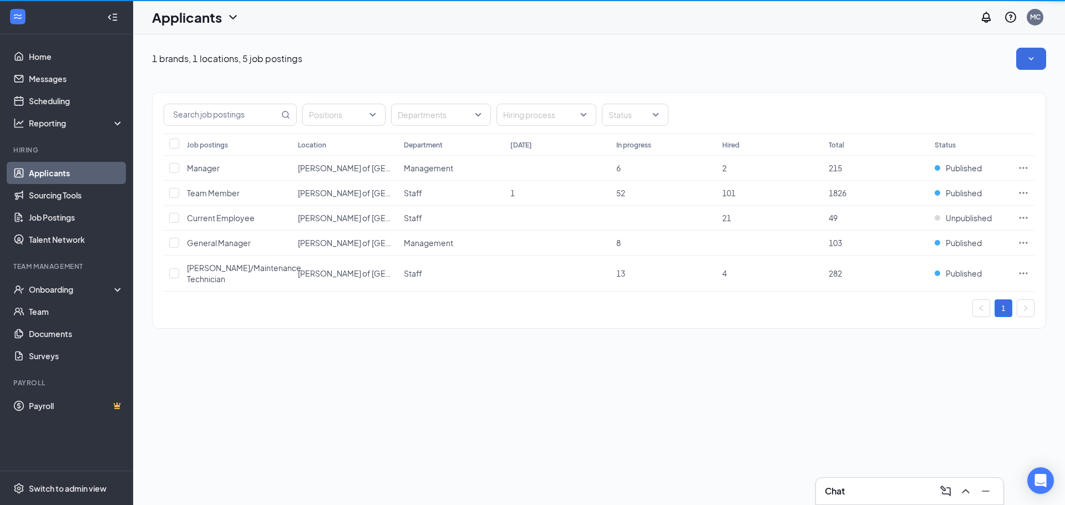
click at [32, 170] on link "Applicants" at bounding box center [76, 173] width 95 height 22
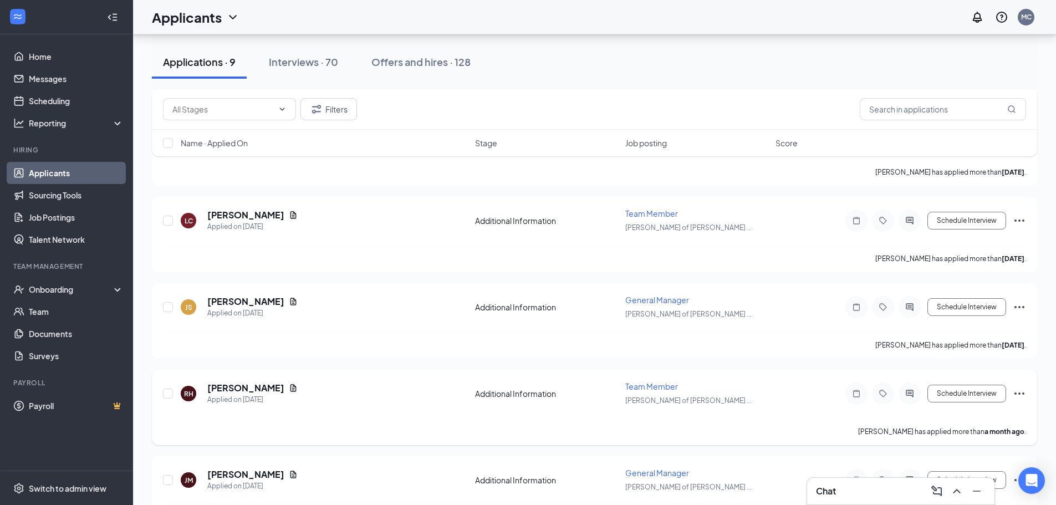
scroll to position [333, 0]
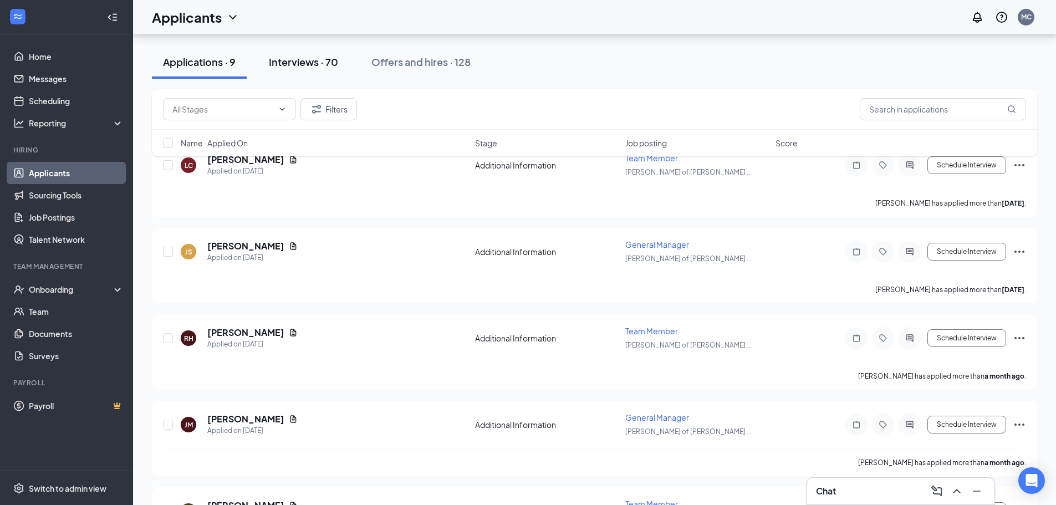
click at [303, 57] on div "Interviews · 70" at bounding box center [303, 62] width 69 height 14
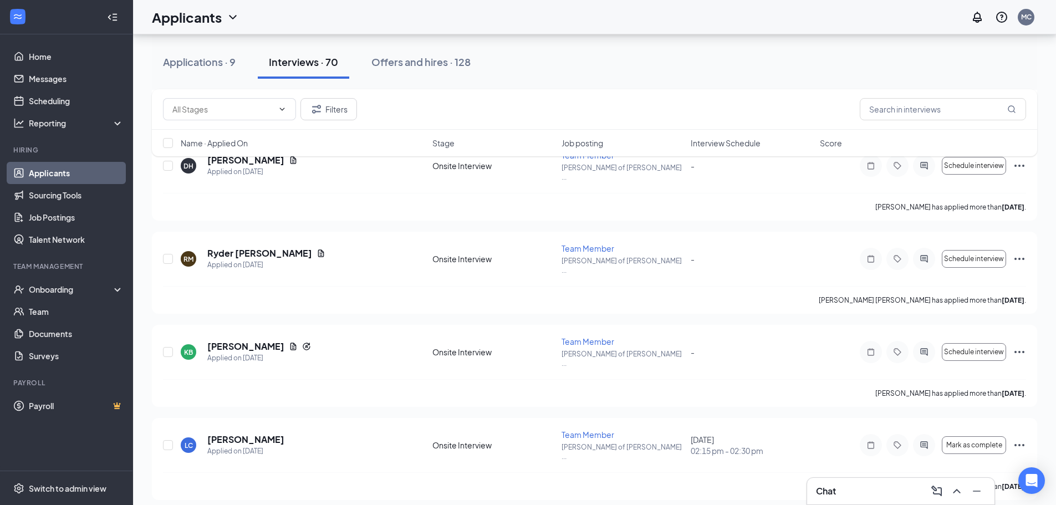
scroll to position [3328, 0]
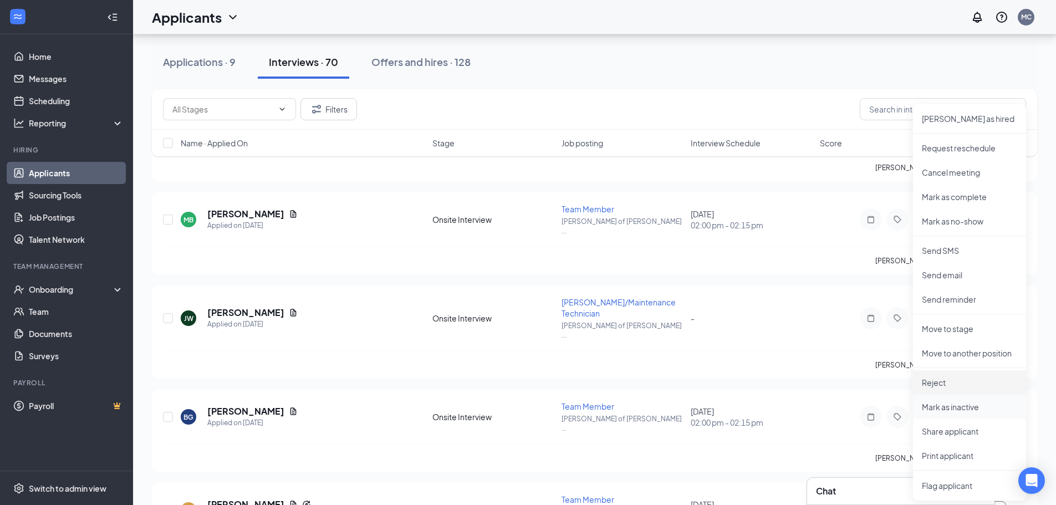
scroll to position [3549, 0]
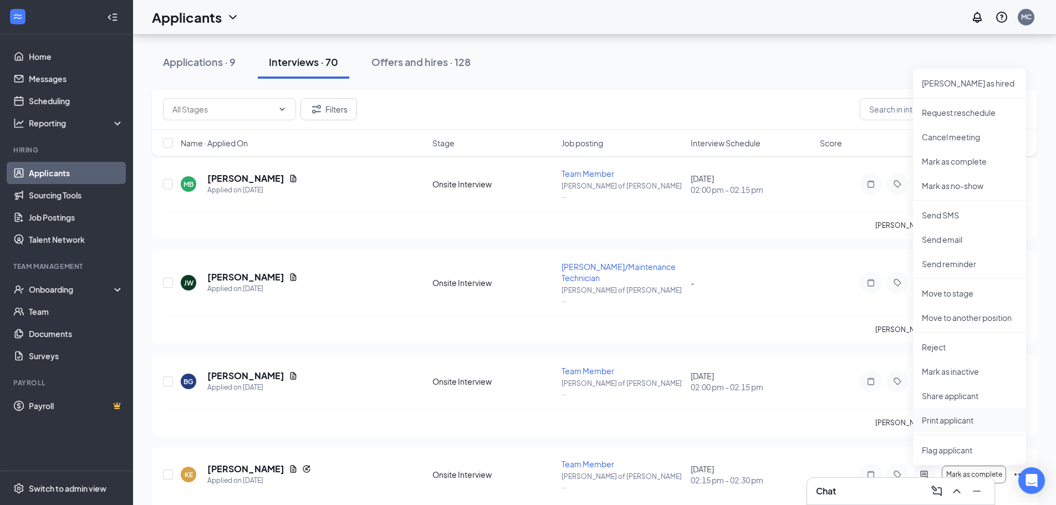
click at [951, 424] on p "Print applicant" at bounding box center [969, 420] width 95 height 11
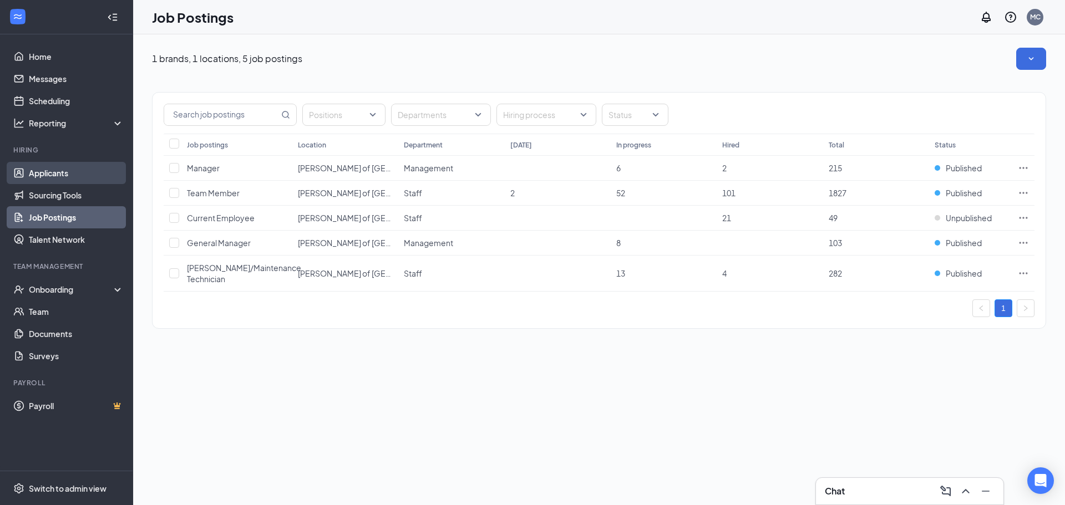
click at [94, 177] on link "Applicants" at bounding box center [76, 173] width 95 height 22
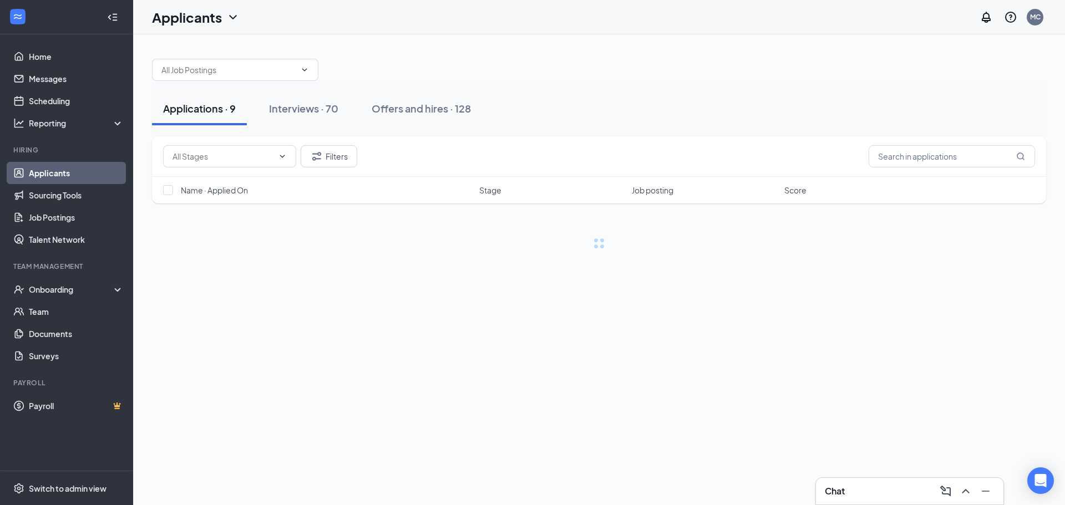
click at [286, 109] on div "Interviews · 70" at bounding box center [303, 108] width 69 height 14
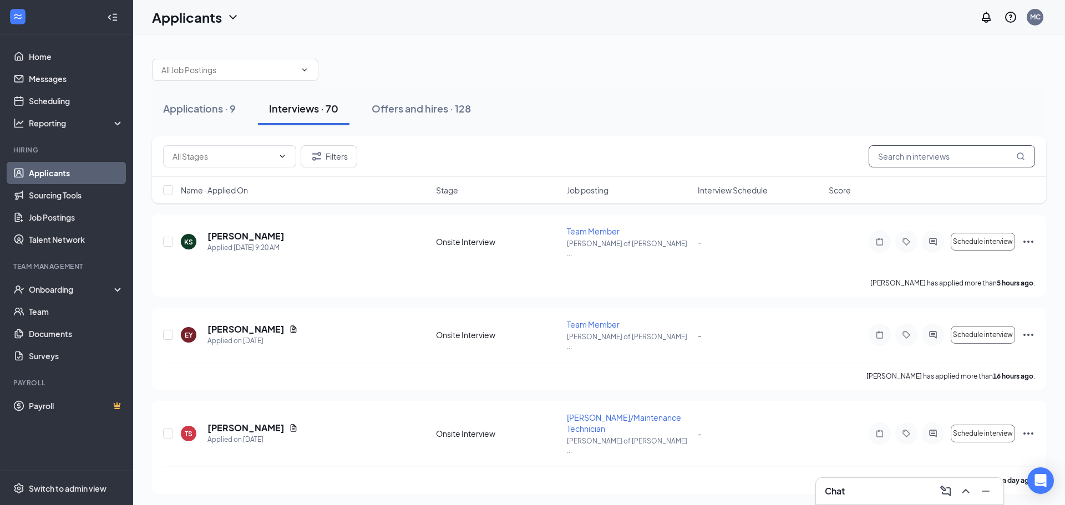
click at [907, 160] on input "text" at bounding box center [951, 156] width 166 height 22
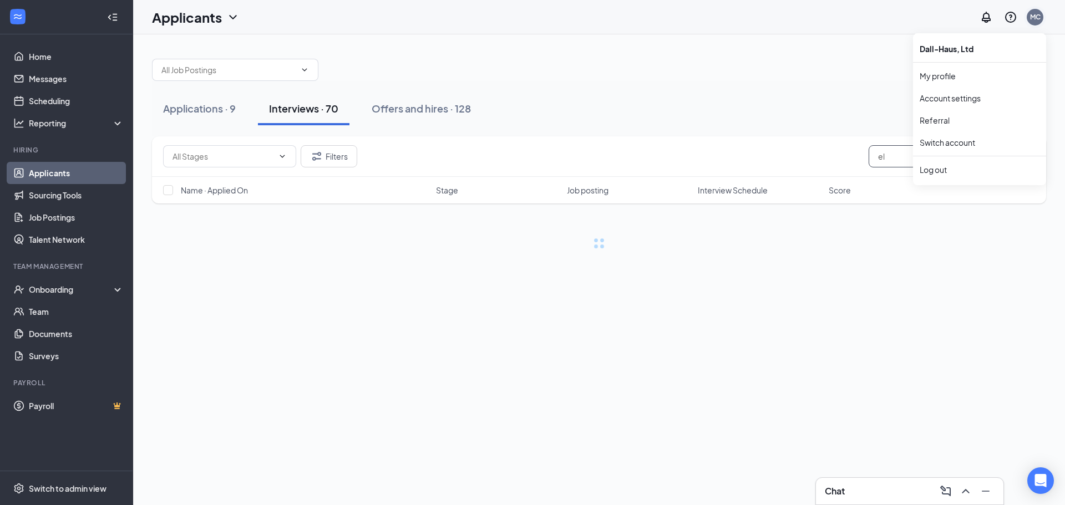
type input "e"
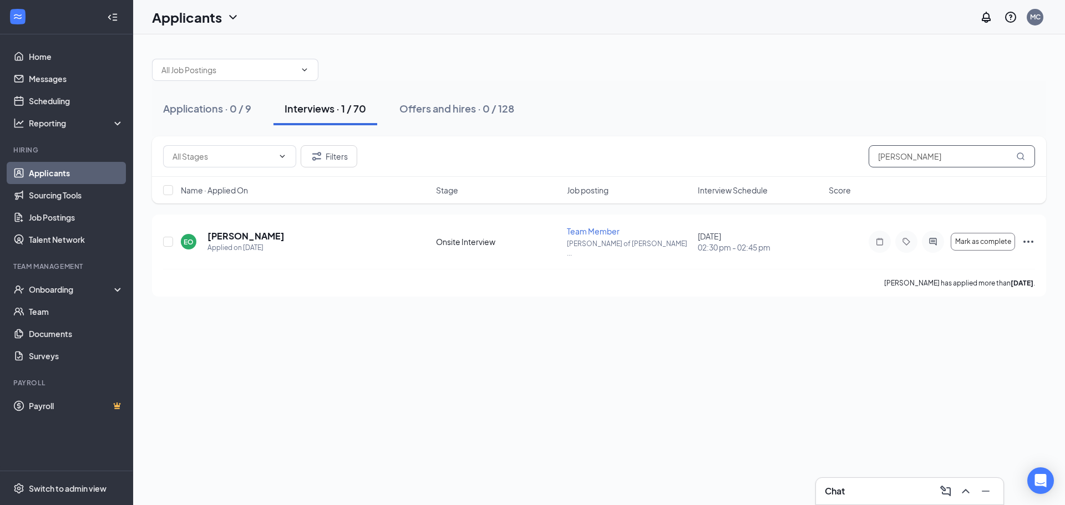
type input "Elisa"
